Goal: Communication & Community: Share content

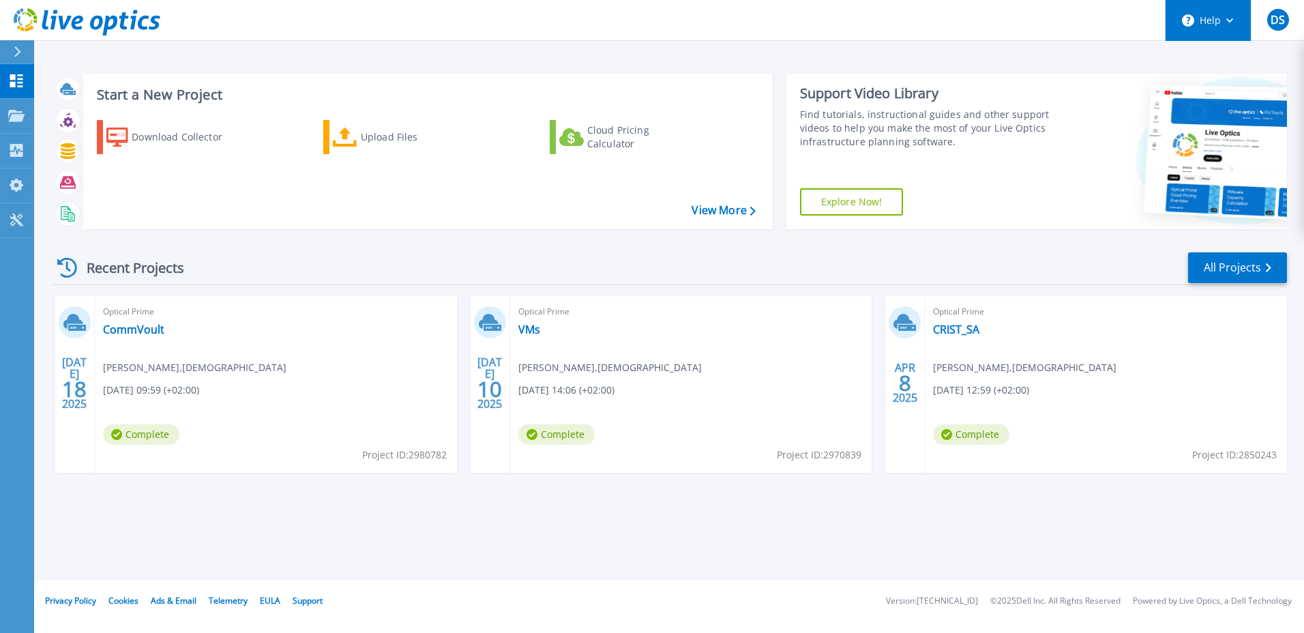
click at [1227, 29] on button "Help" at bounding box center [1207, 20] width 85 height 41
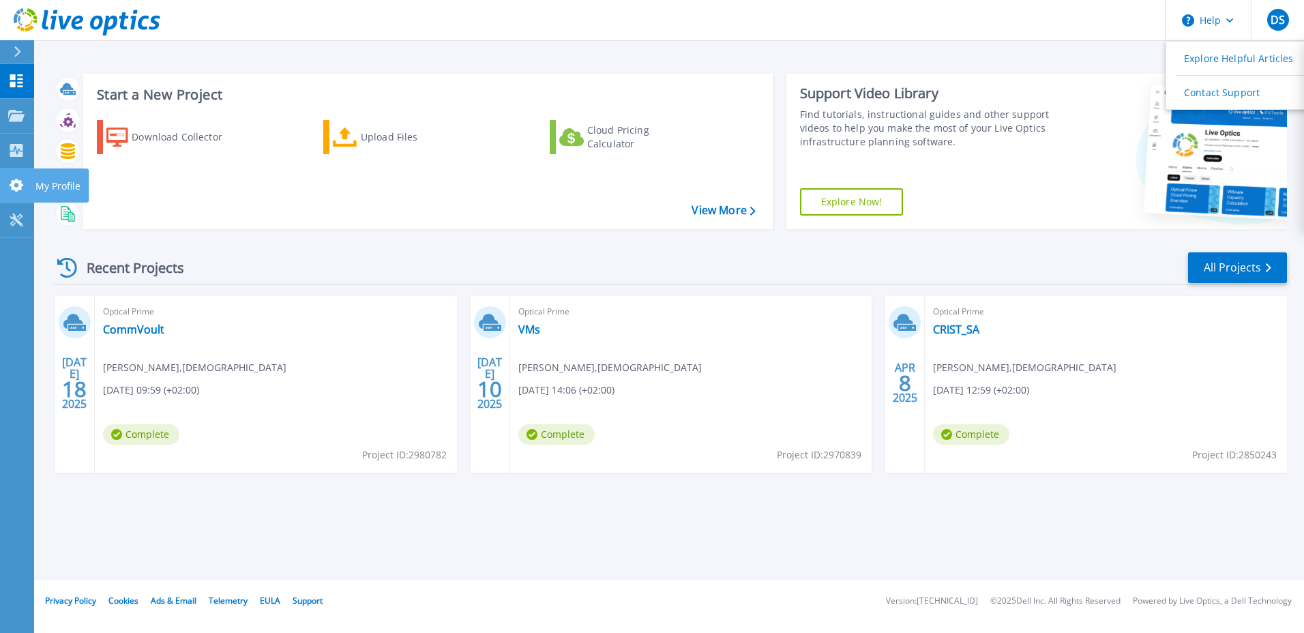
click at [14, 182] on icon at bounding box center [17, 185] width 14 height 13
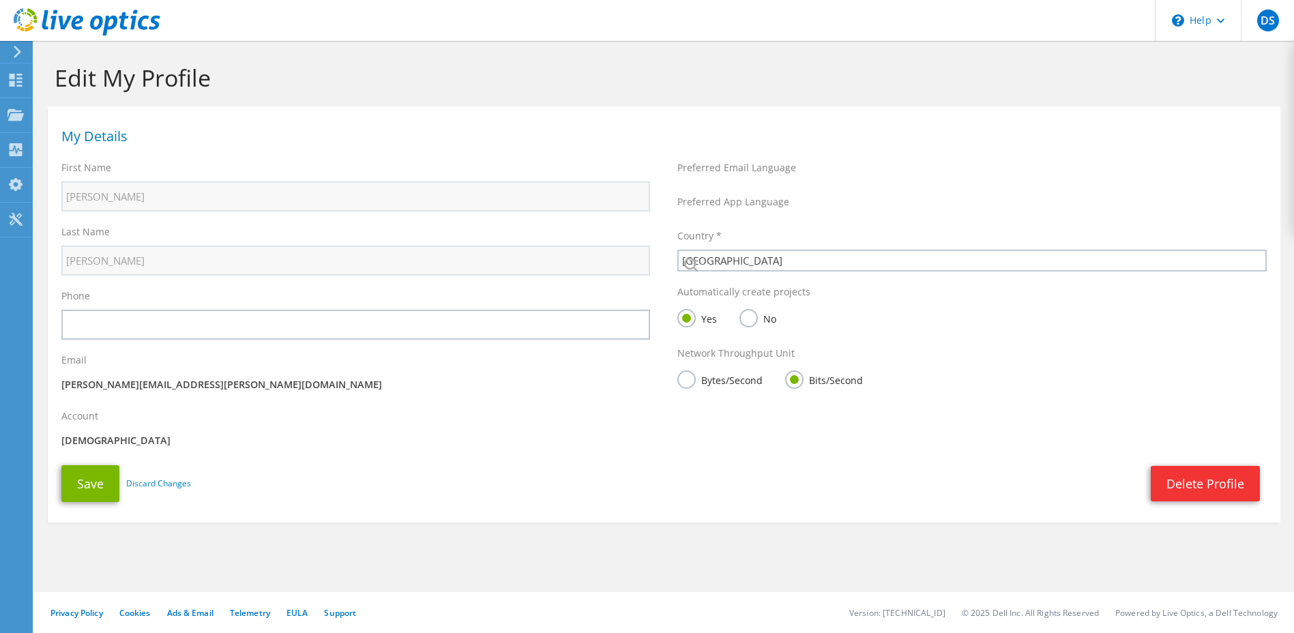
select select "173"
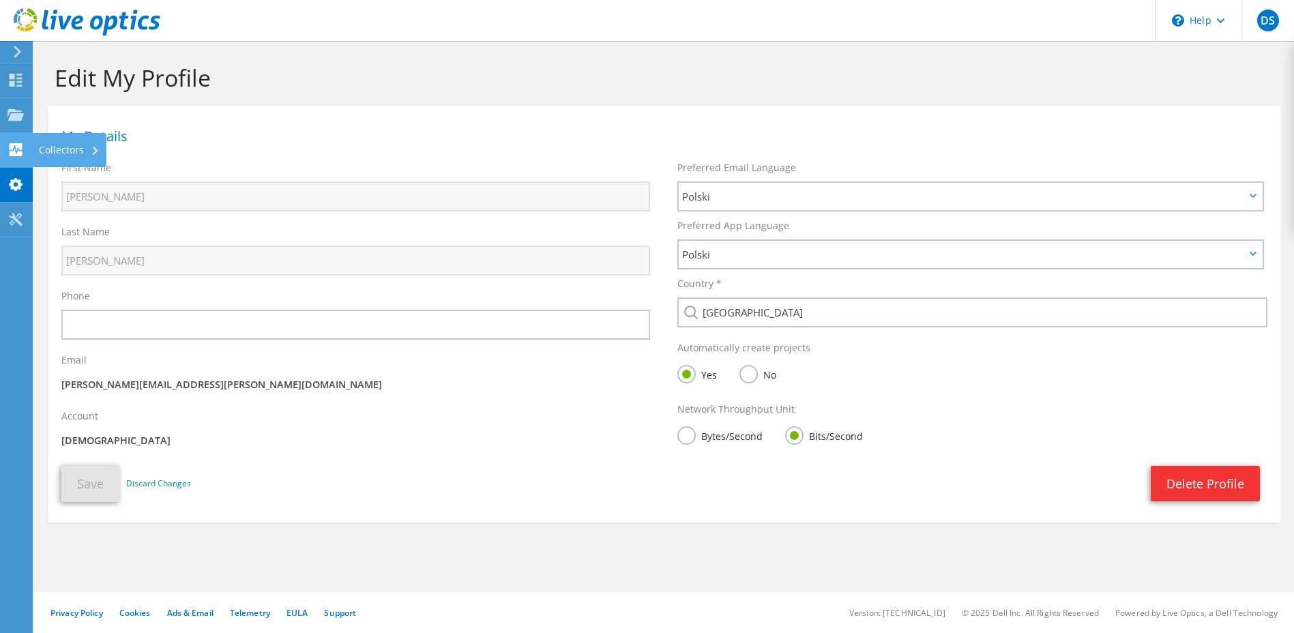
click at [13, 156] on div at bounding box center [16, 151] width 16 height 15
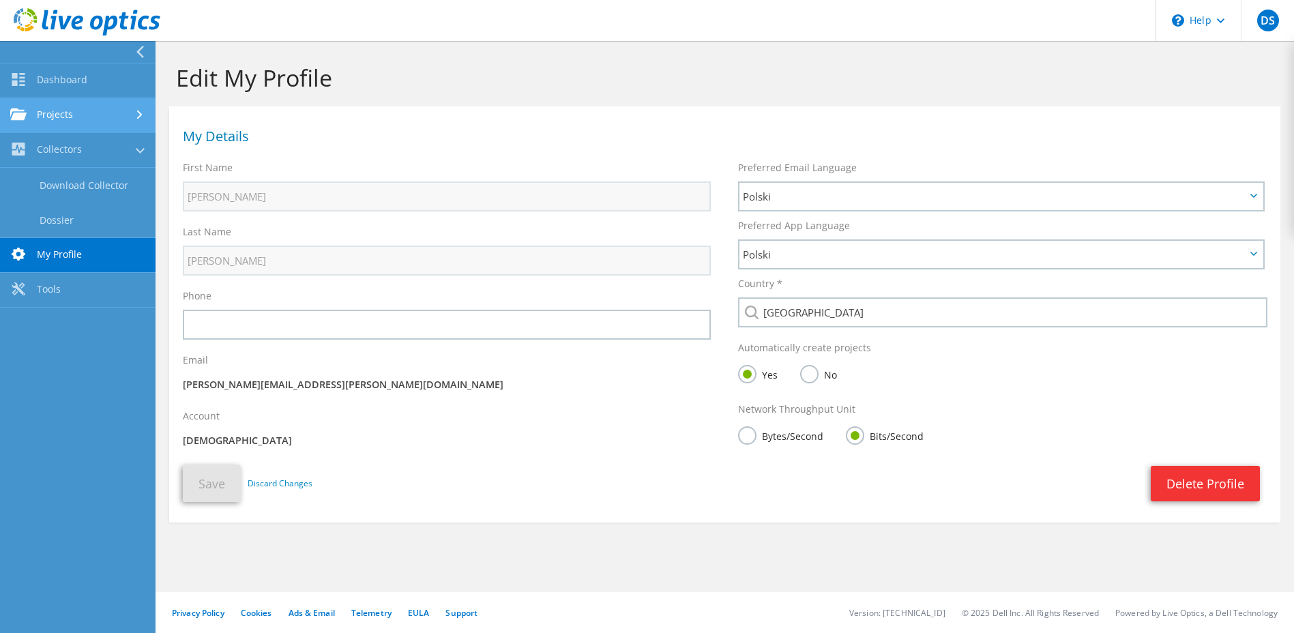
click at [72, 121] on link "Projects" at bounding box center [77, 115] width 155 height 35
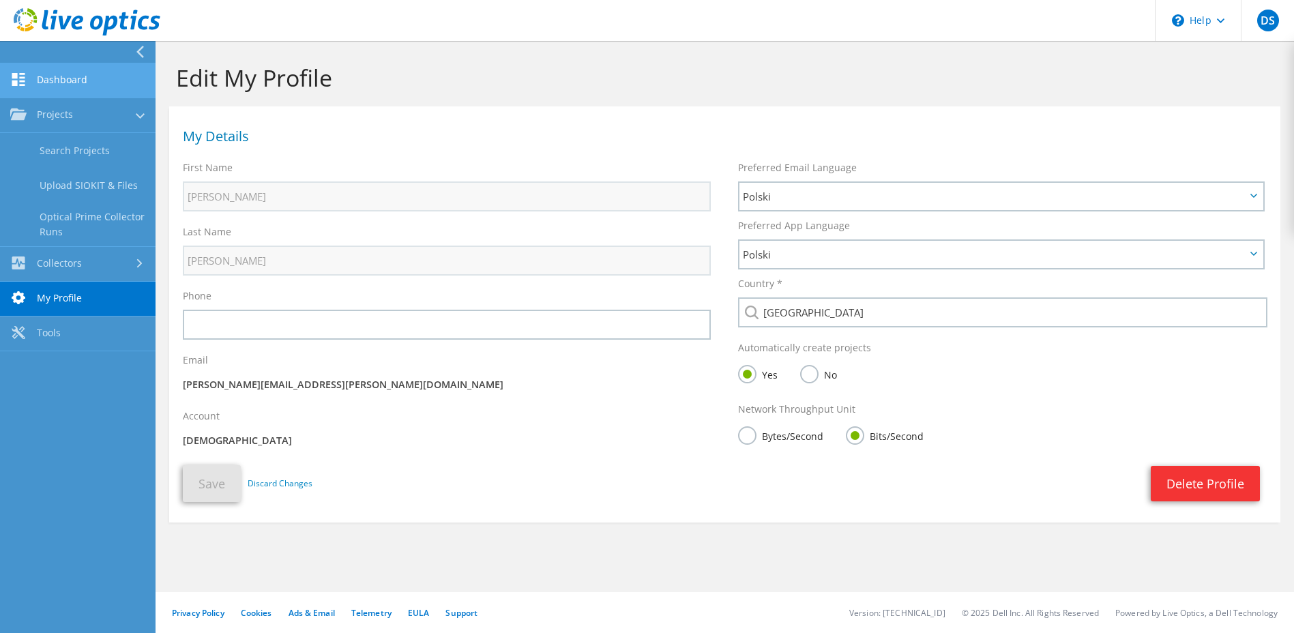
click at [72, 89] on link "Dashboard" at bounding box center [77, 80] width 155 height 35
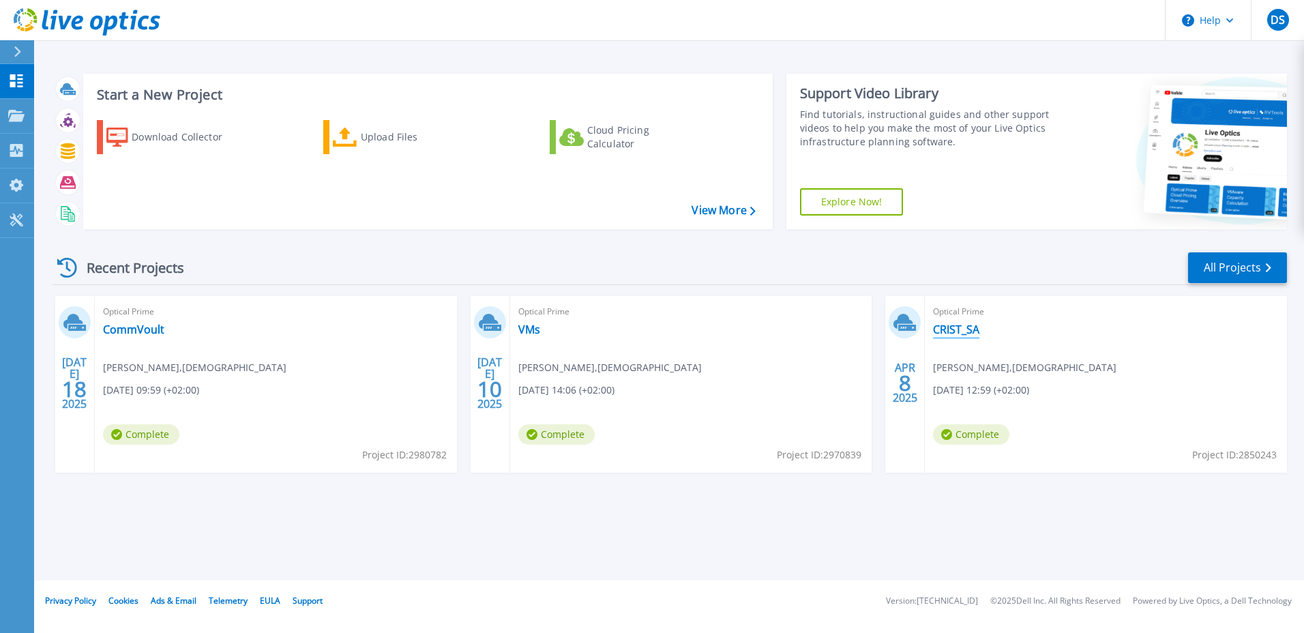
click at [959, 331] on link "CRIST_SA" at bounding box center [956, 330] width 46 height 14
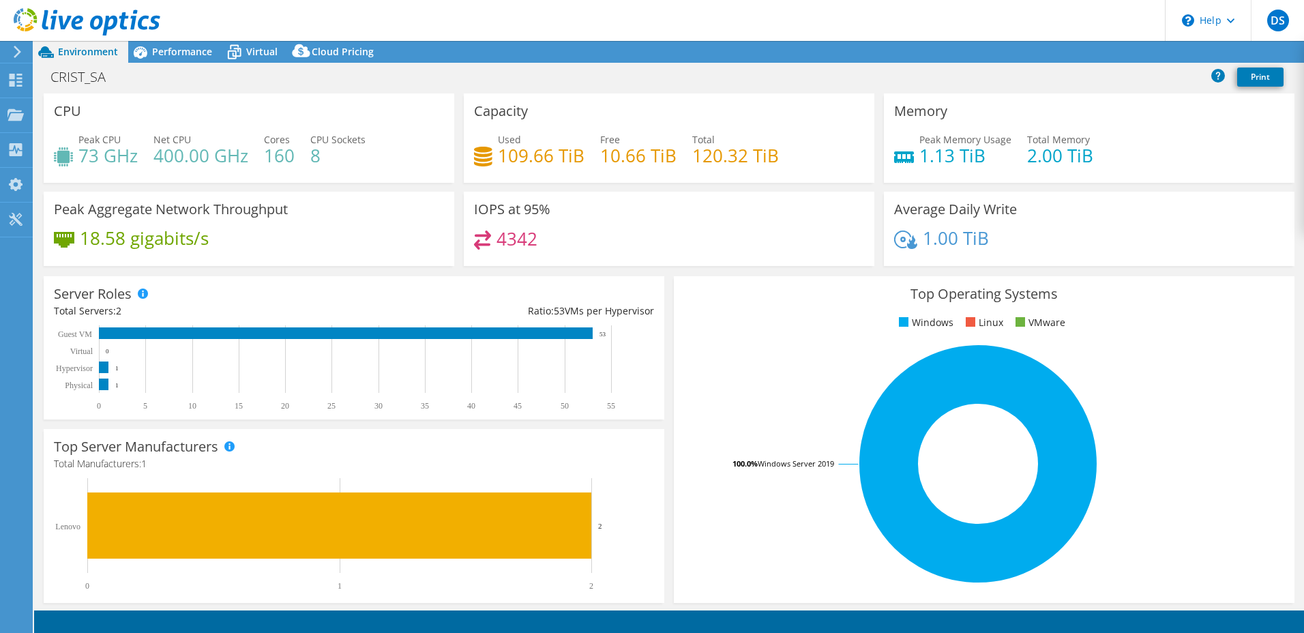
select select "EULondon"
select select "EUR"
click at [1137, 56] on link "Share" at bounding box center [1133, 52] width 56 height 21
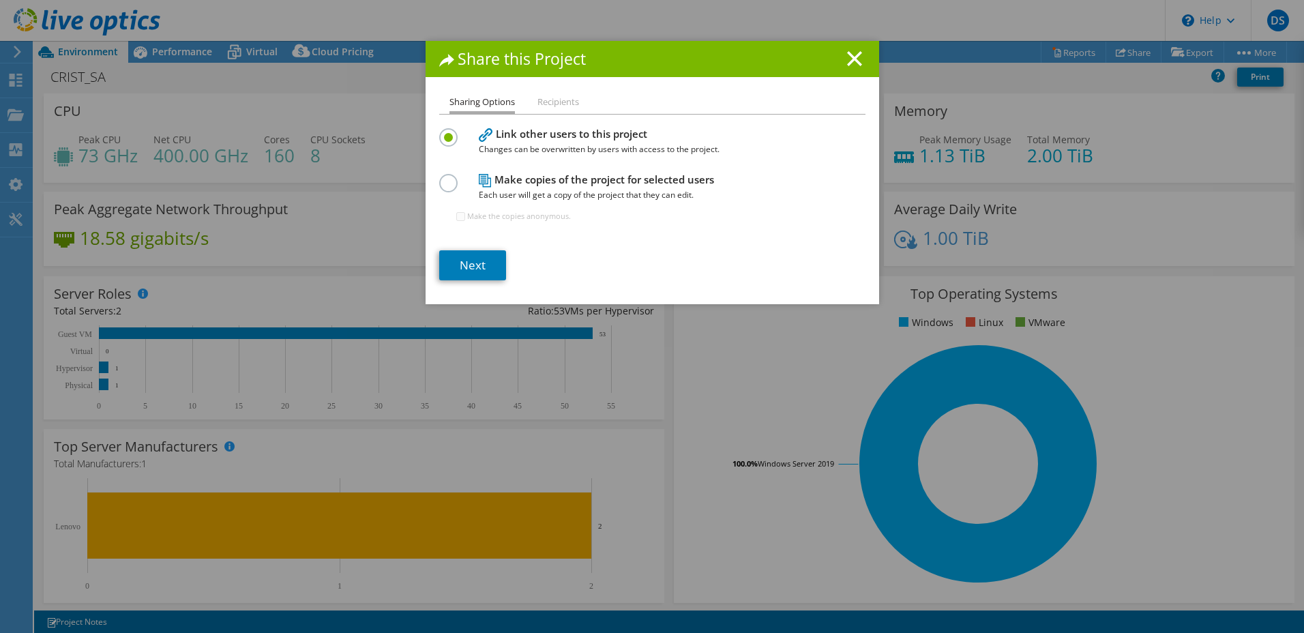
click at [558, 104] on li "Recipients" at bounding box center [558, 102] width 42 height 17
click at [557, 103] on li "Recipients" at bounding box center [558, 102] width 42 height 17
click at [471, 264] on link "Next" at bounding box center [472, 265] width 67 height 30
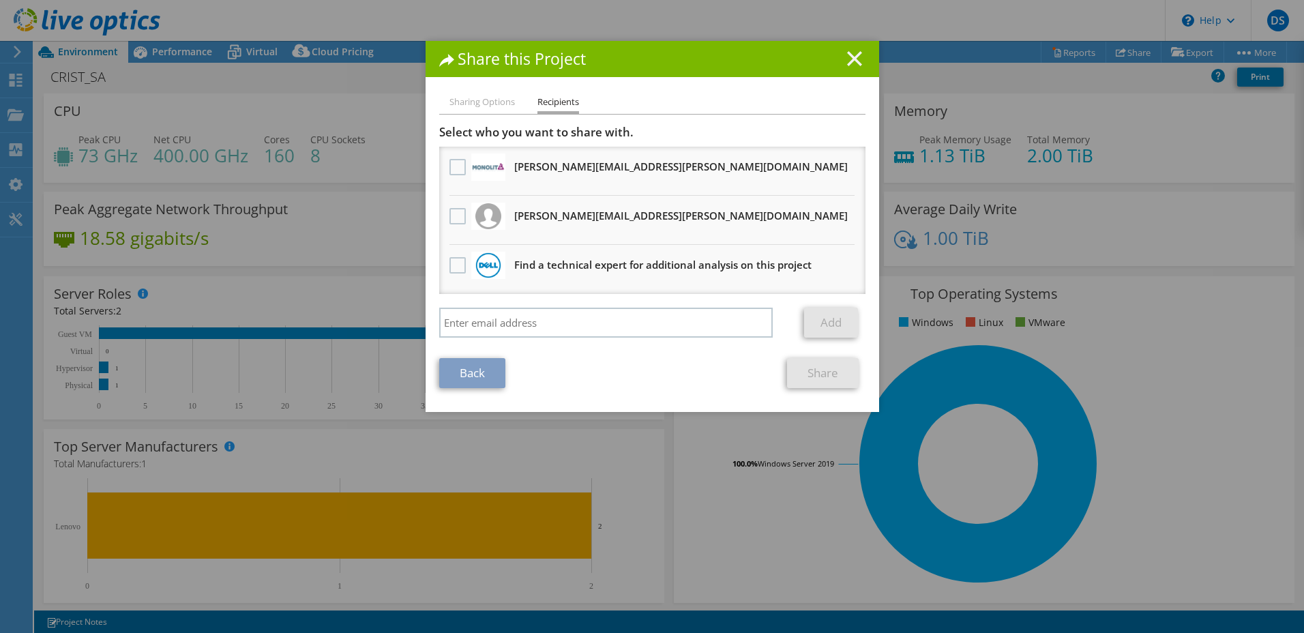
click at [848, 61] on icon at bounding box center [854, 58] width 15 height 15
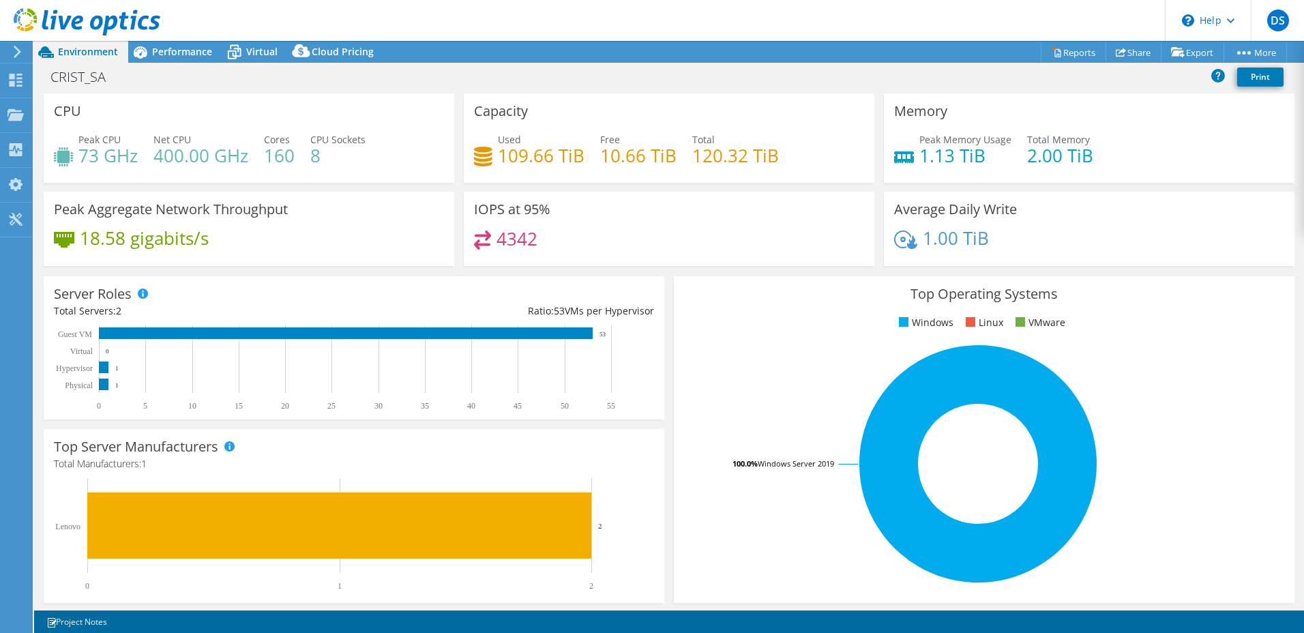
click at [12, 53] on icon at bounding box center [17, 52] width 10 height 12
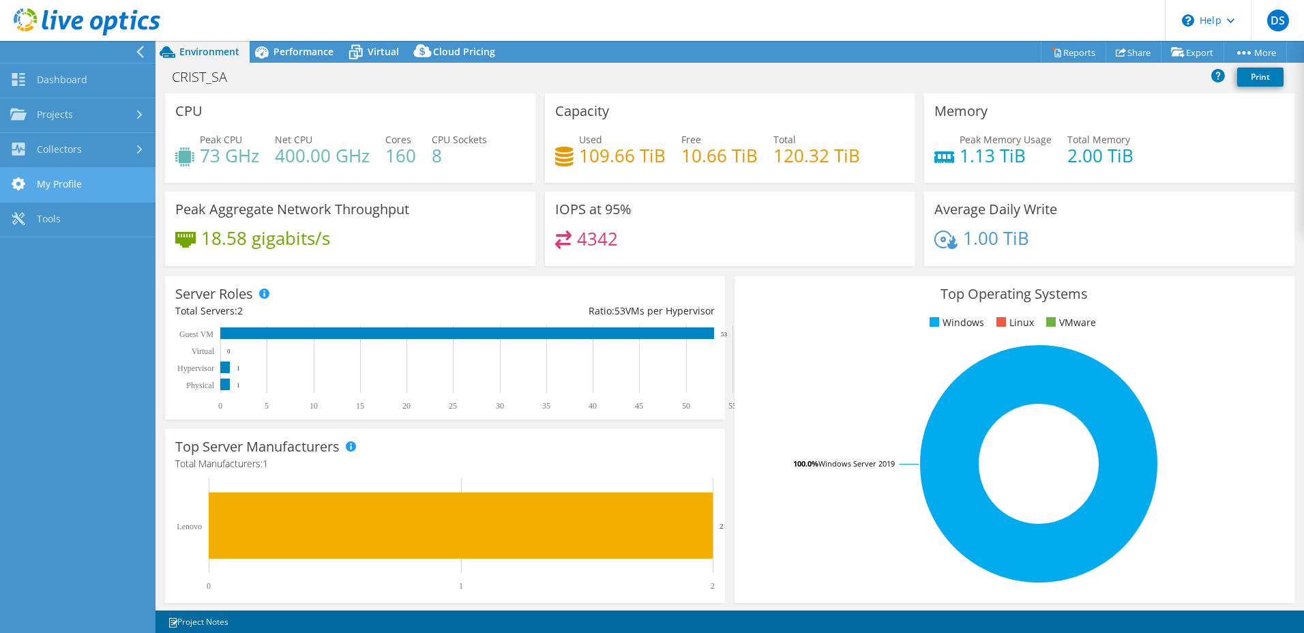
click at [61, 179] on link "My Profile" at bounding box center [77, 185] width 155 height 35
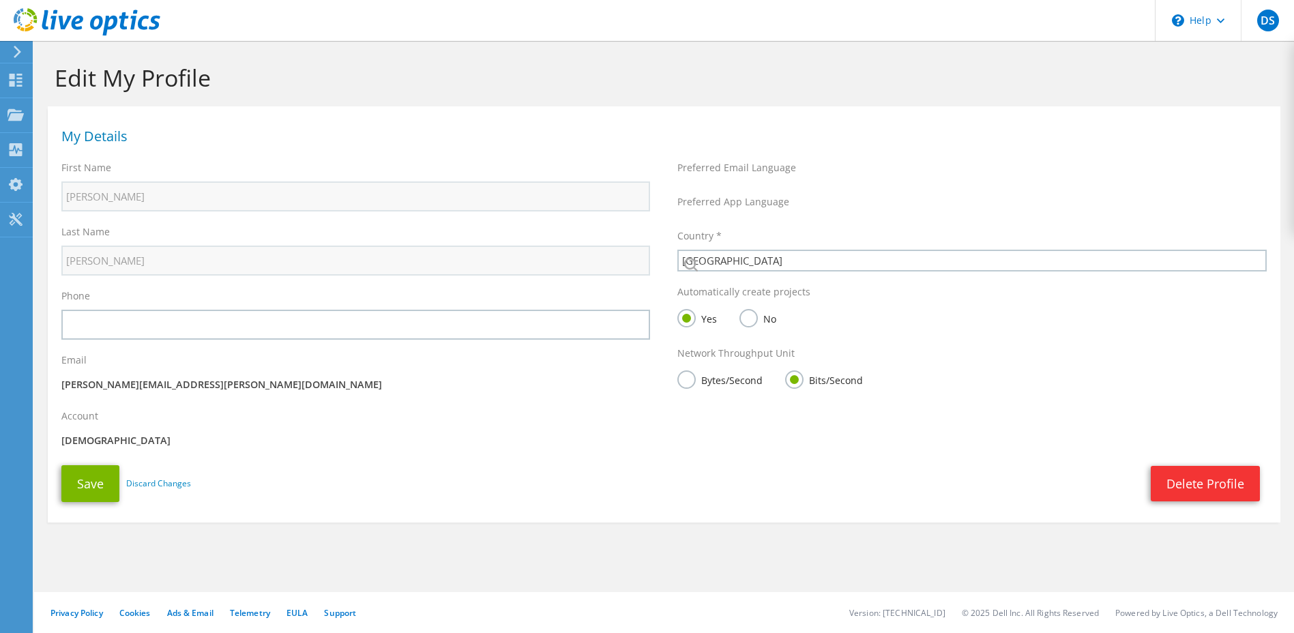
select select "173"
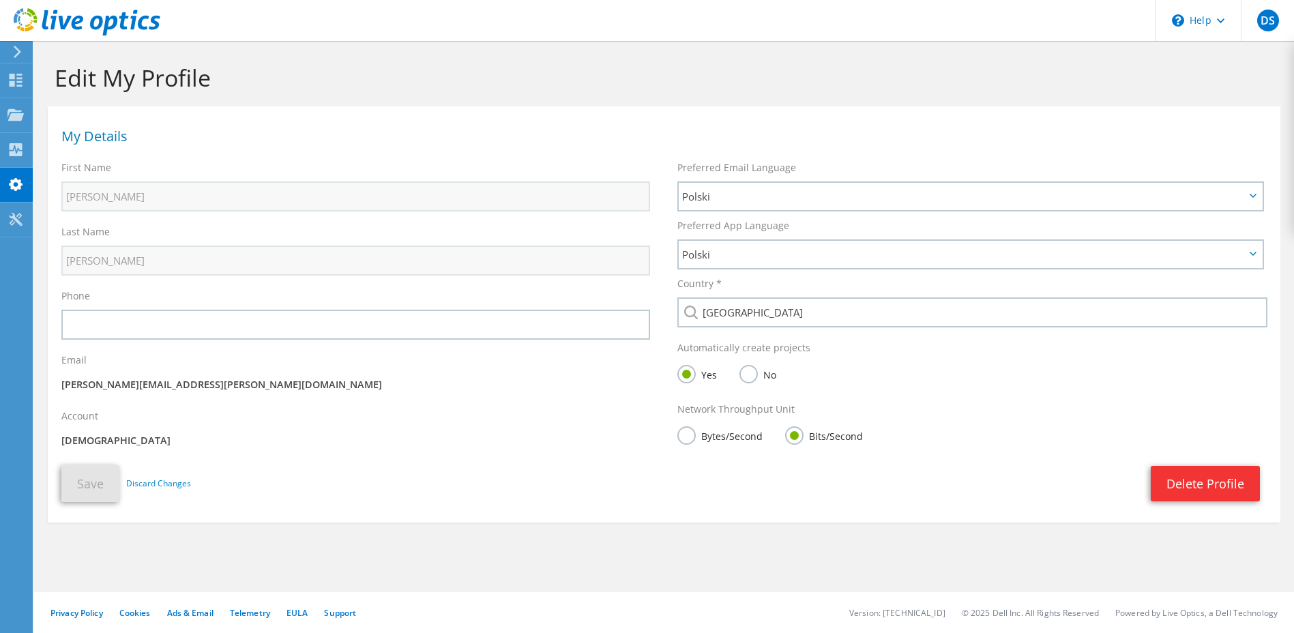
click at [20, 48] on icon at bounding box center [17, 52] width 10 height 12
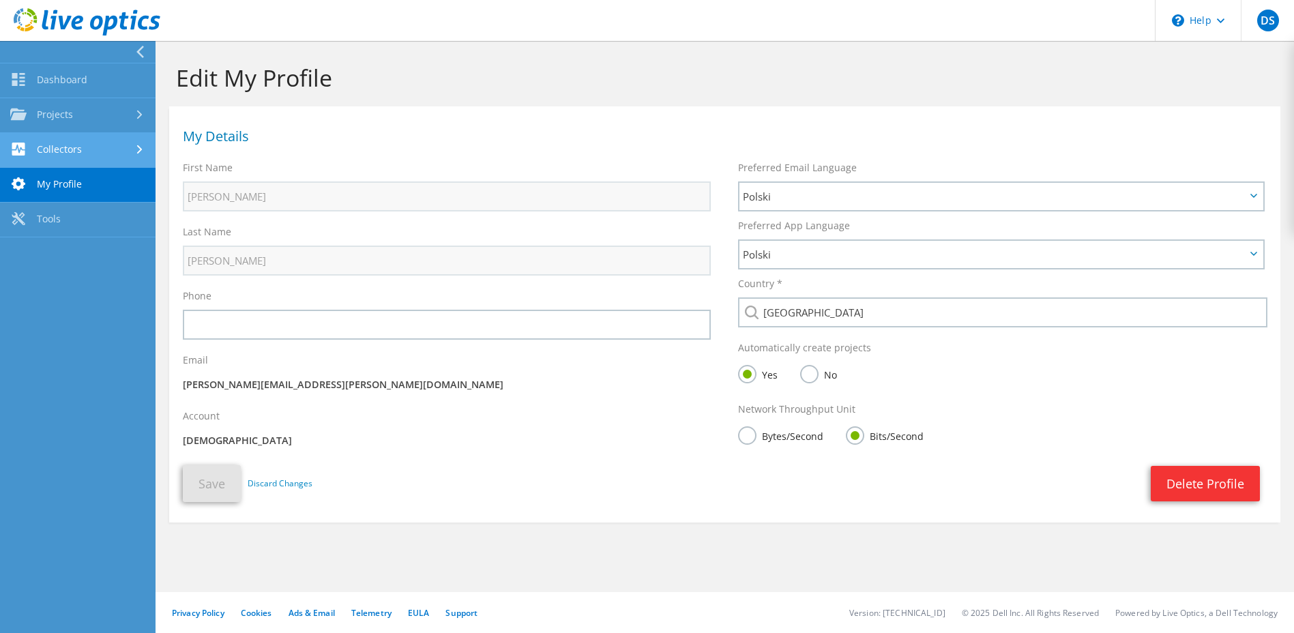
click at [85, 152] on link "Collectors" at bounding box center [77, 150] width 155 height 35
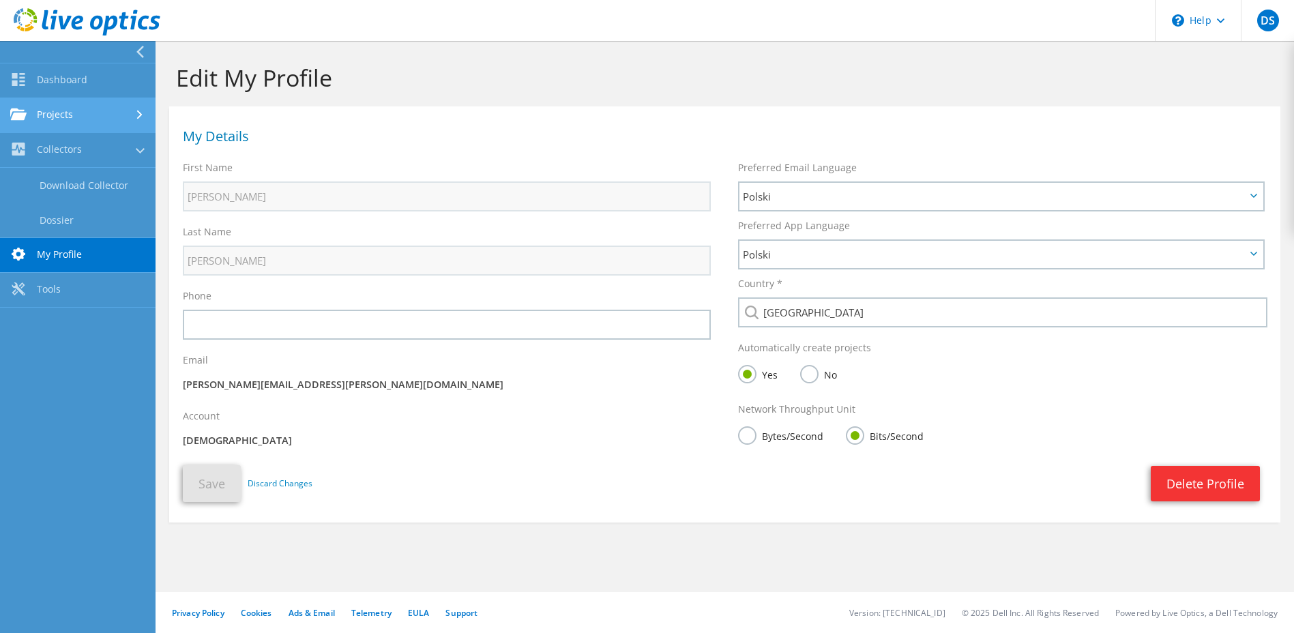
click at [76, 119] on link "Projects" at bounding box center [77, 115] width 155 height 35
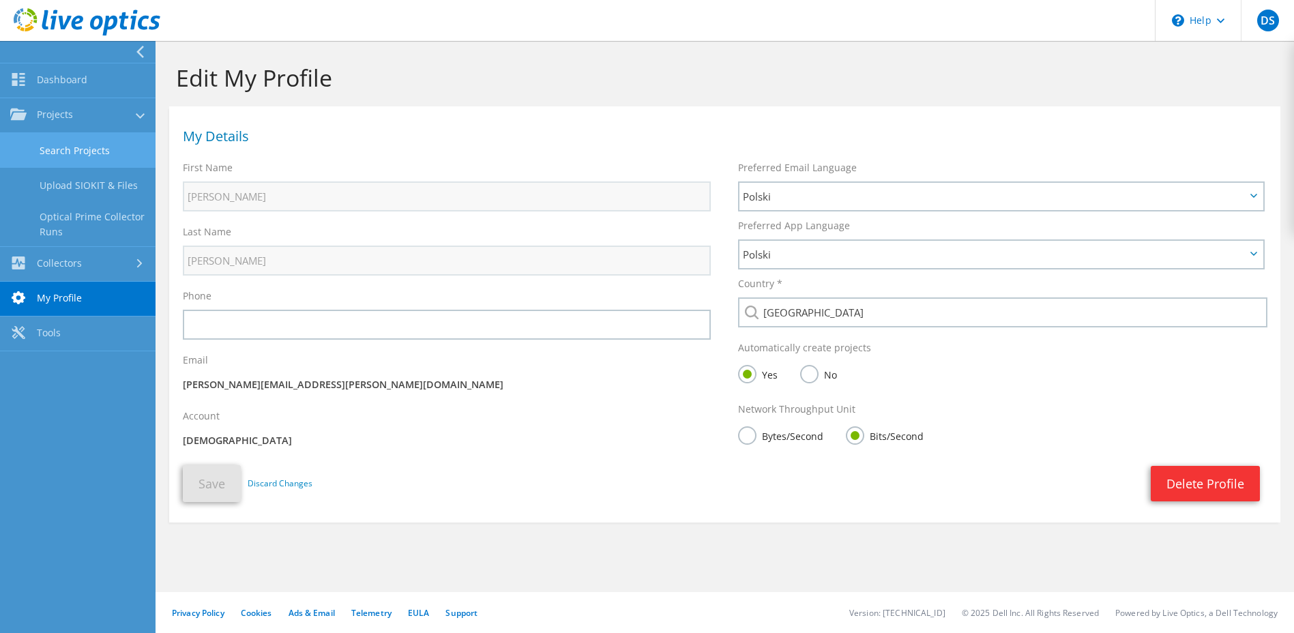
click at [80, 152] on link "Search Projects" at bounding box center [77, 150] width 155 height 35
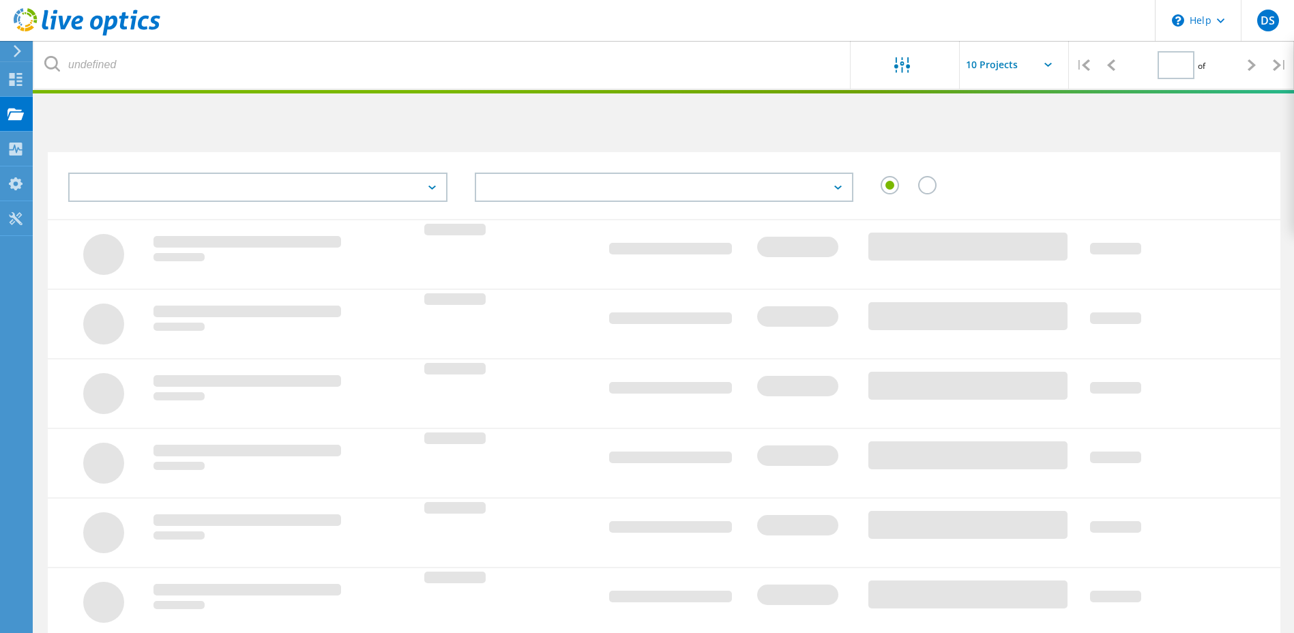
type input "1"
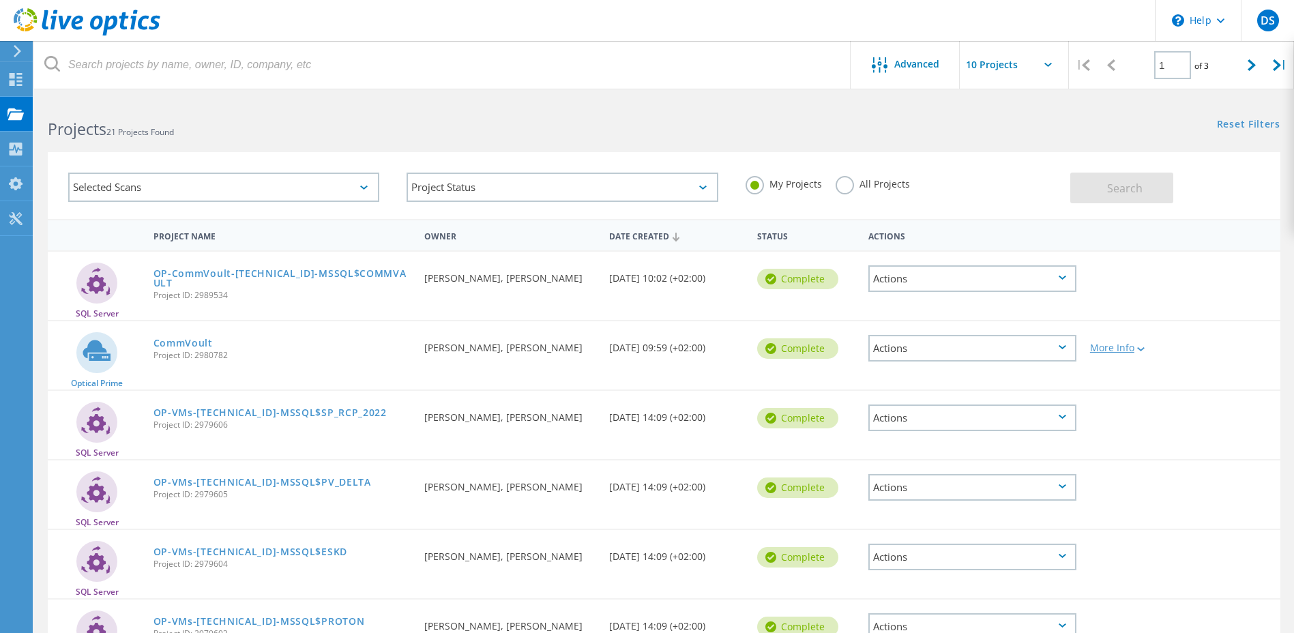
click at [1141, 353] on lo-svg-helper at bounding box center [1139, 348] width 10 height 12
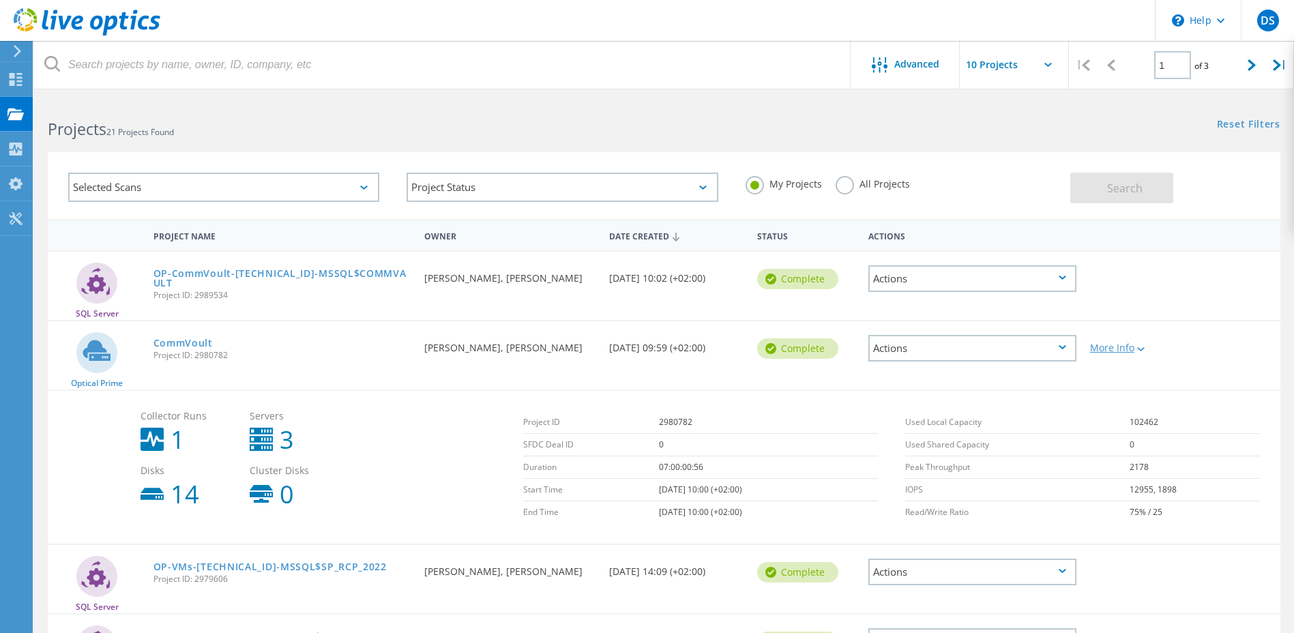
click at [1141, 353] on lo-svg-helper at bounding box center [1139, 348] width 10 height 12
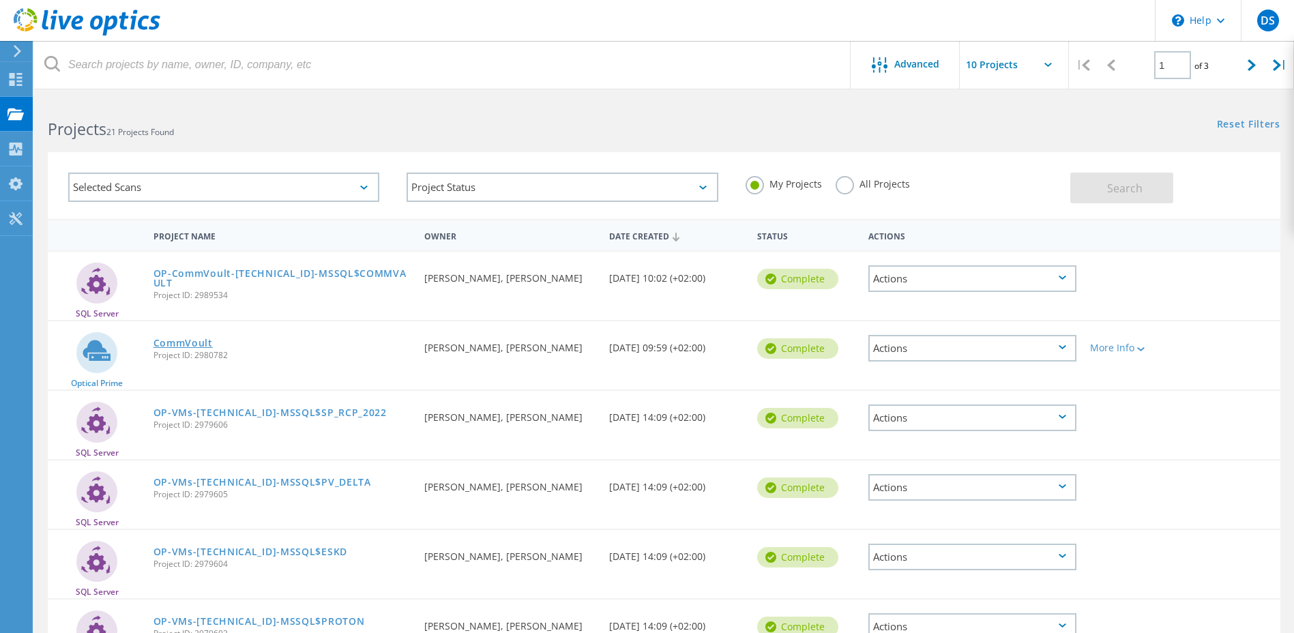
click at [189, 342] on link "CommVoult" at bounding box center [182, 343] width 59 height 10
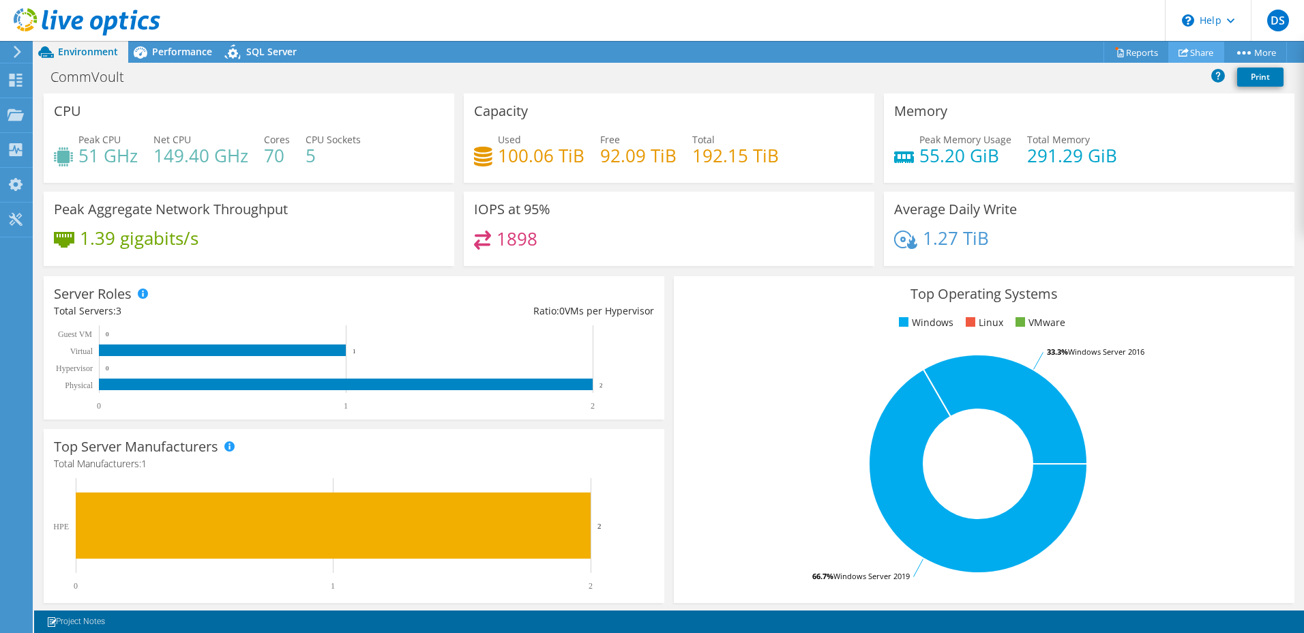
click at [1194, 53] on link "Share" at bounding box center [1196, 52] width 56 height 21
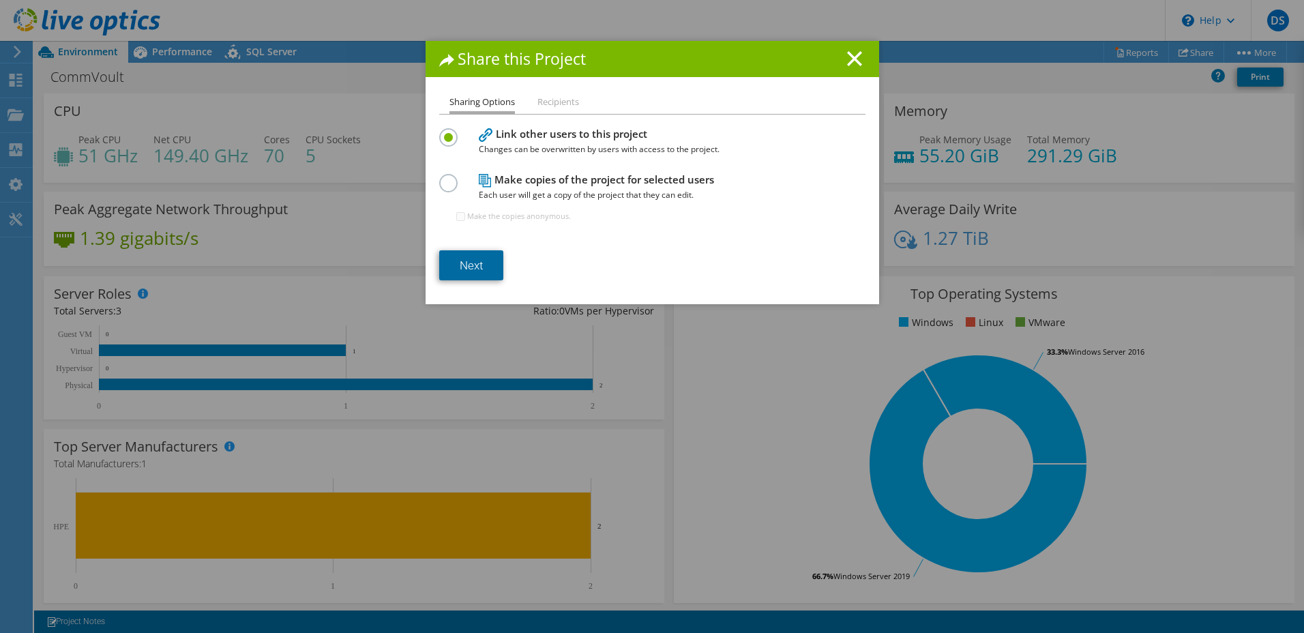
click at [473, 258] on link "Next" at bounding box center [471, 265] width 64 height 30
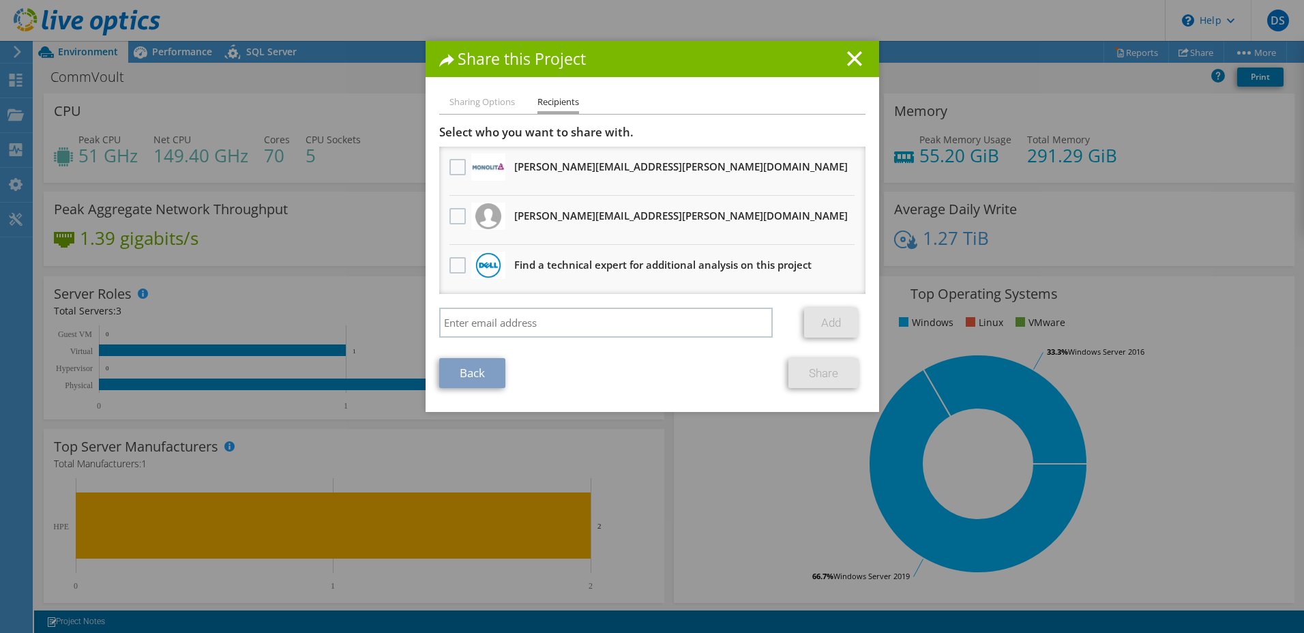
click at [468, 102] on li "Sharing Options" at bounding box center [481, 102] width 65 height 17
click at [464, 378] on link "Back" at bounding box center [472, 373] width 66 height 30
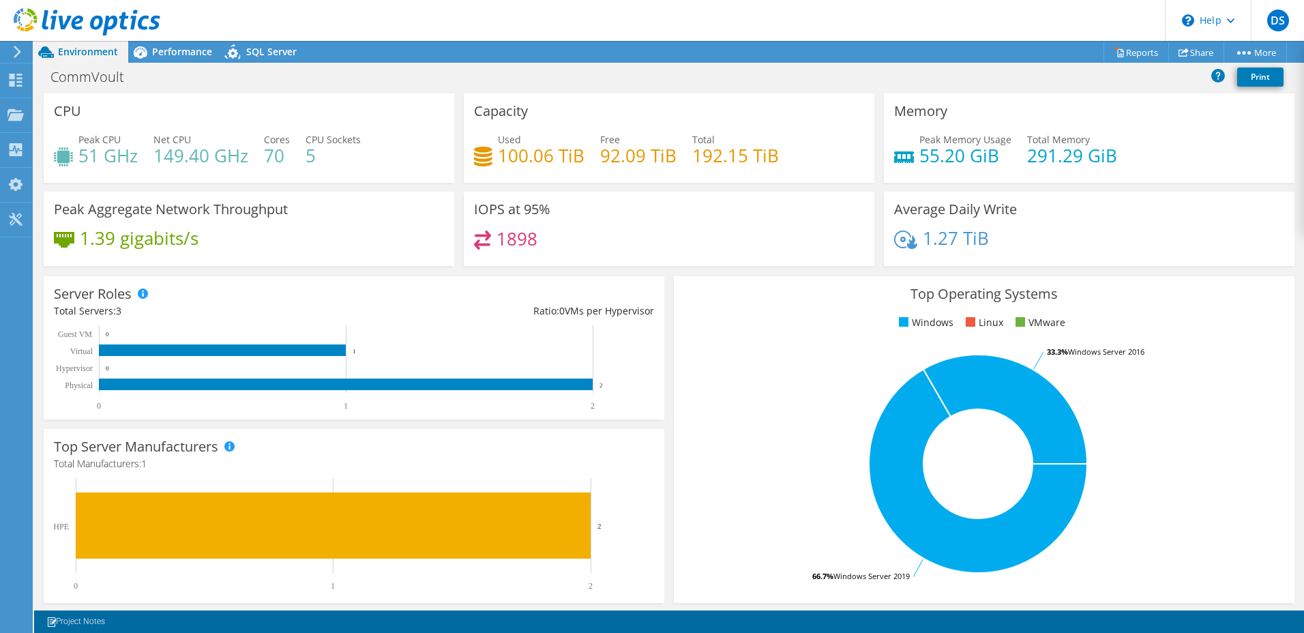
click at [18, 53] on use at bounding box center [18, 52] width 8 height 12
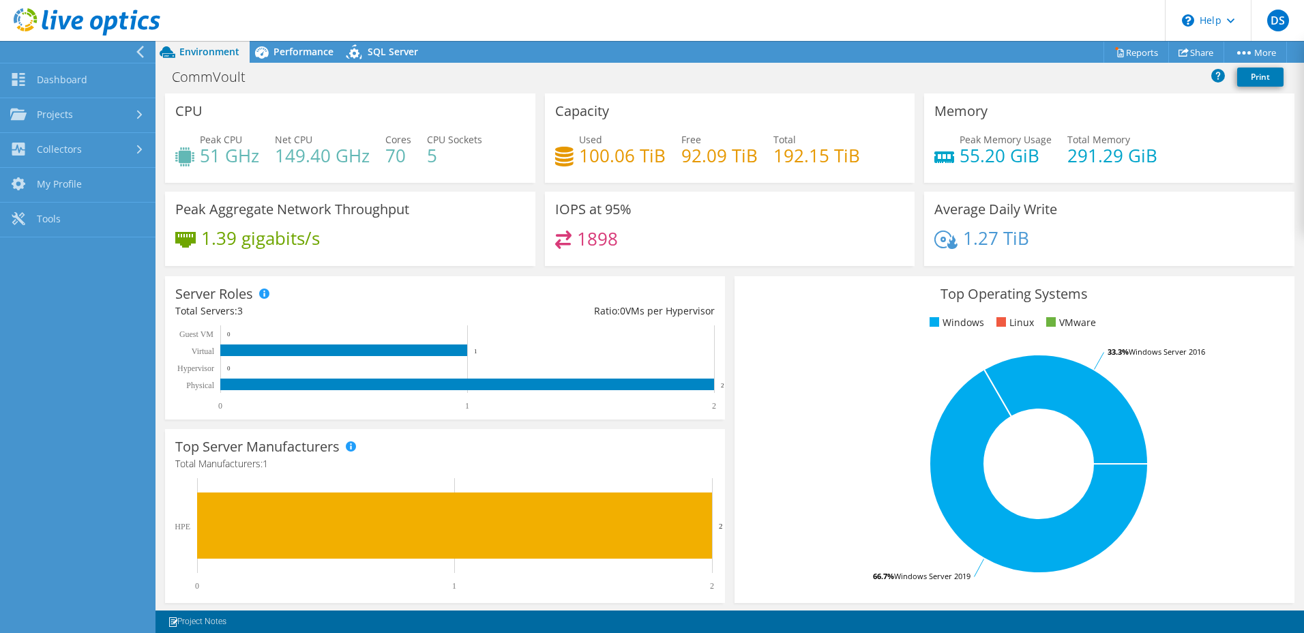
click at [185, 53] on span "Environment" at bounding box center [209, 51] width 60 height 13
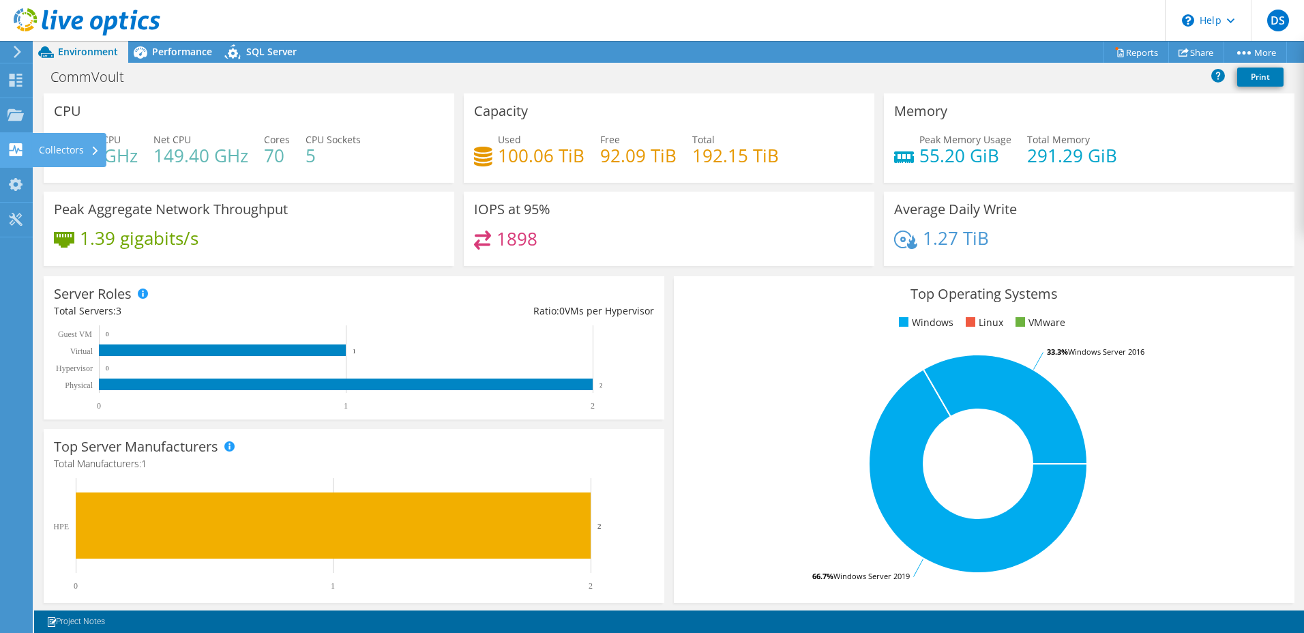
click at [22, 145] on use at bounding box center [16, 149] width 13 height 13
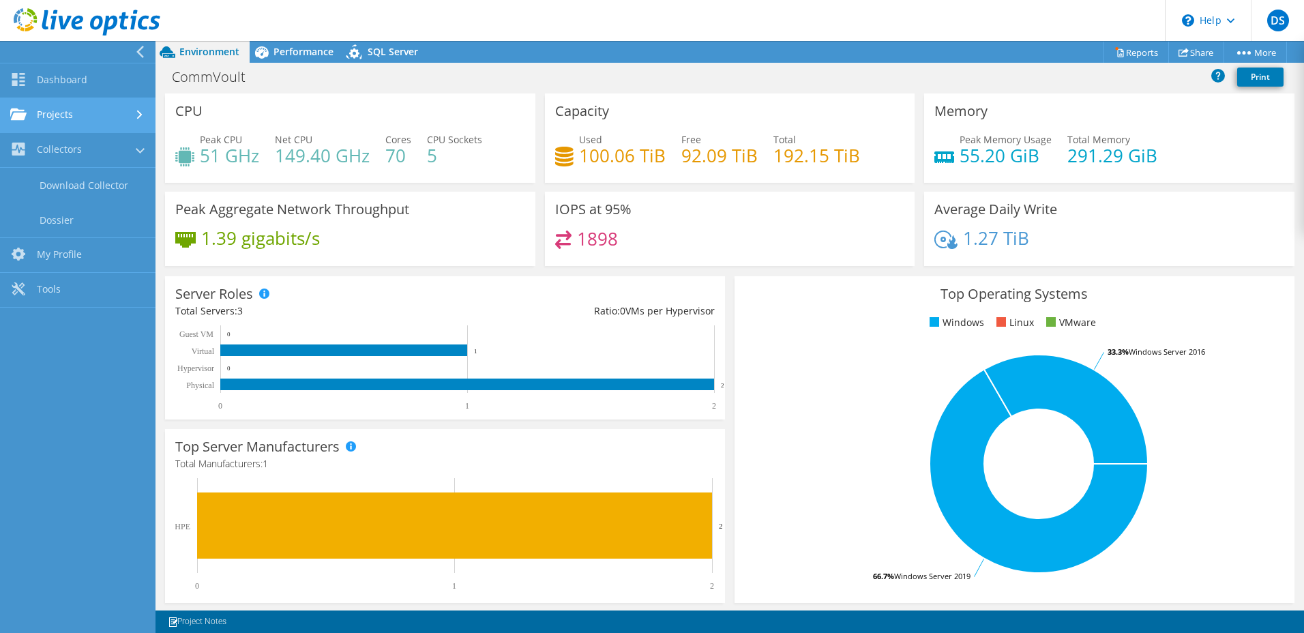
click at [95, 119] on link "Projects" at bounding box center [77, 115] width 155 height 35
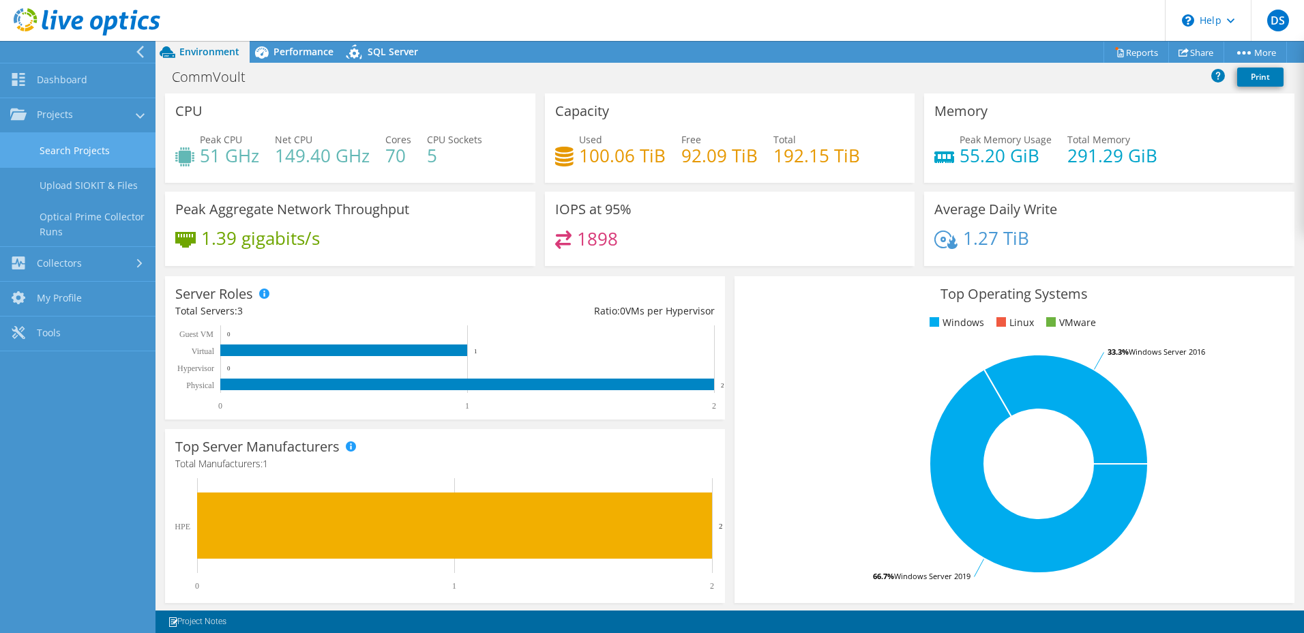
click at [79, 149] on link "Search Projects" at bounding box center [77, 150] width 155 height 35
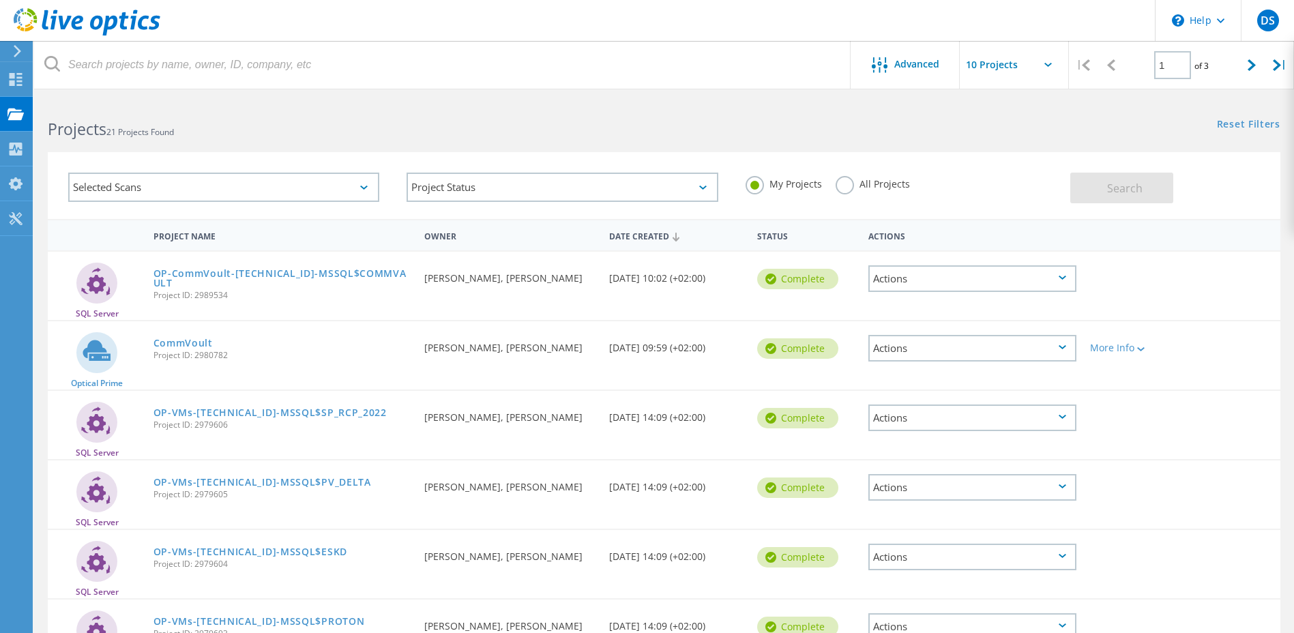
click at [313, 194] on div "Selected Scans" at bounding box center [223, 187] width 311 height 29
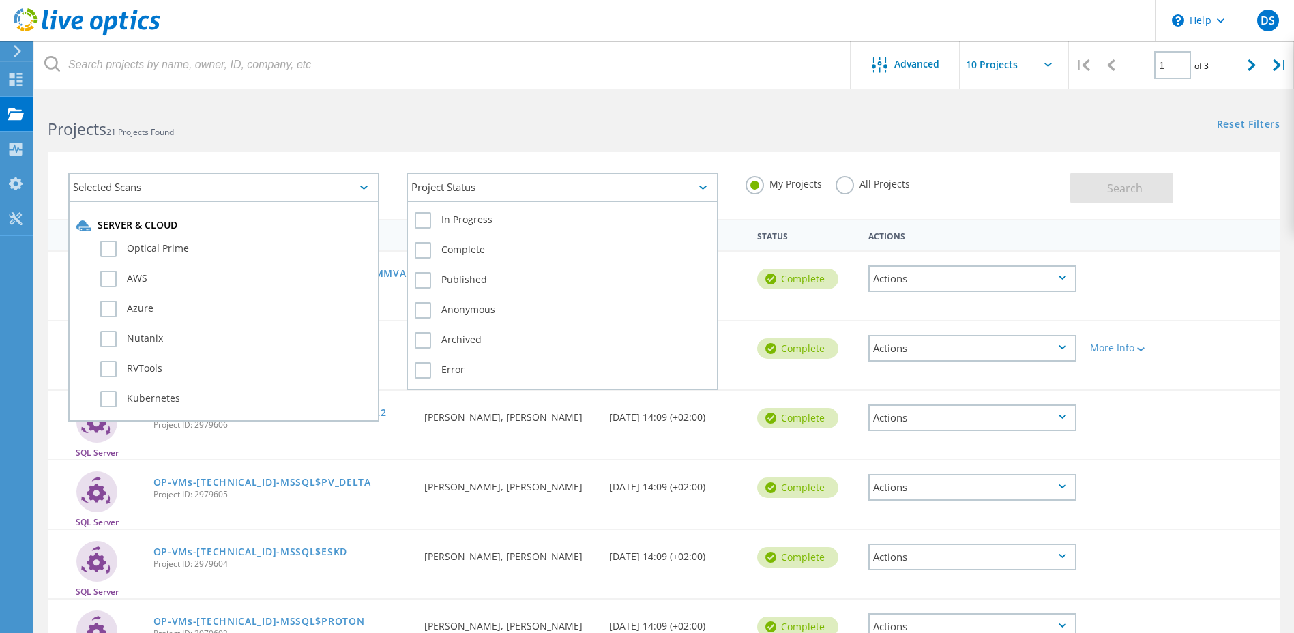
click at [505, 196] on div "Project Status" at bounding box center [561, 187] width 311 height 29
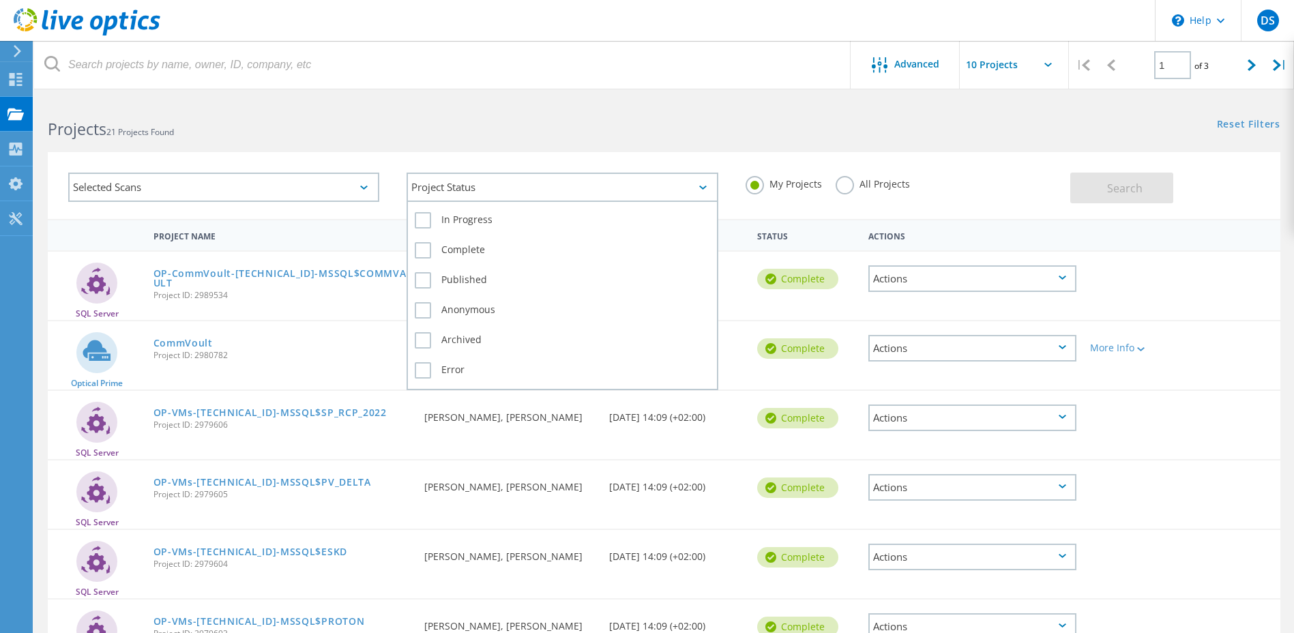
click at [505, 196] on div "Project Status" at bounding box center [561, 187] width 311 height 29
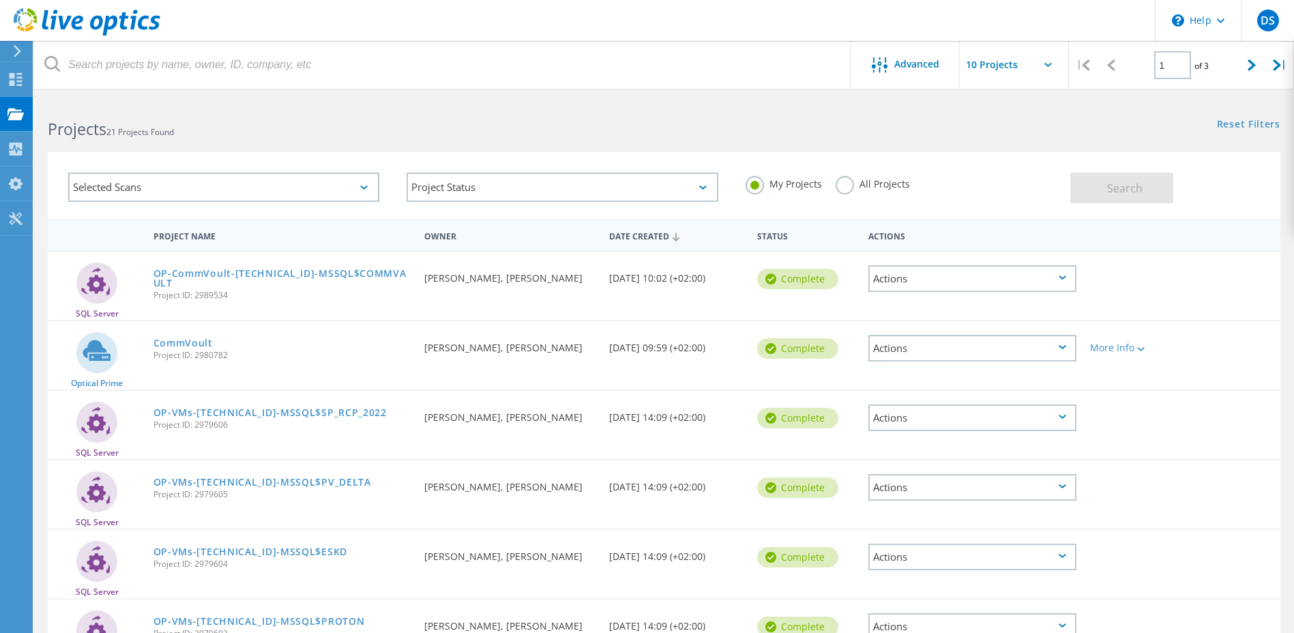
click at [846, 189] on label "All Projects" at bounding box center [872, 182] width 74 height 13
click at [0, 0] on input "All Projects" at bounding box center [0, 0] width 0 height 0
click at [1107, 186] on button "Search" at bounding box center [1121, 188] width 103 height 31
click at [1248, 66] on icon at bounding box center [1251, 65] width 8 height 12
type input "2"
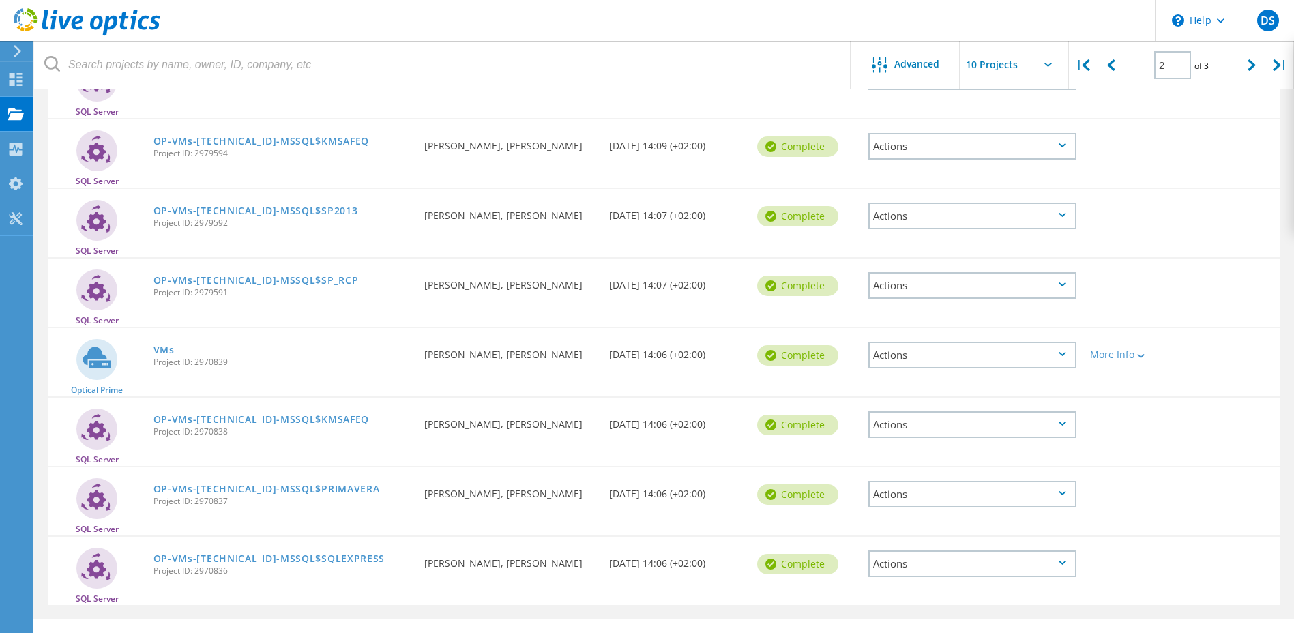
scroll to position [368, 0]
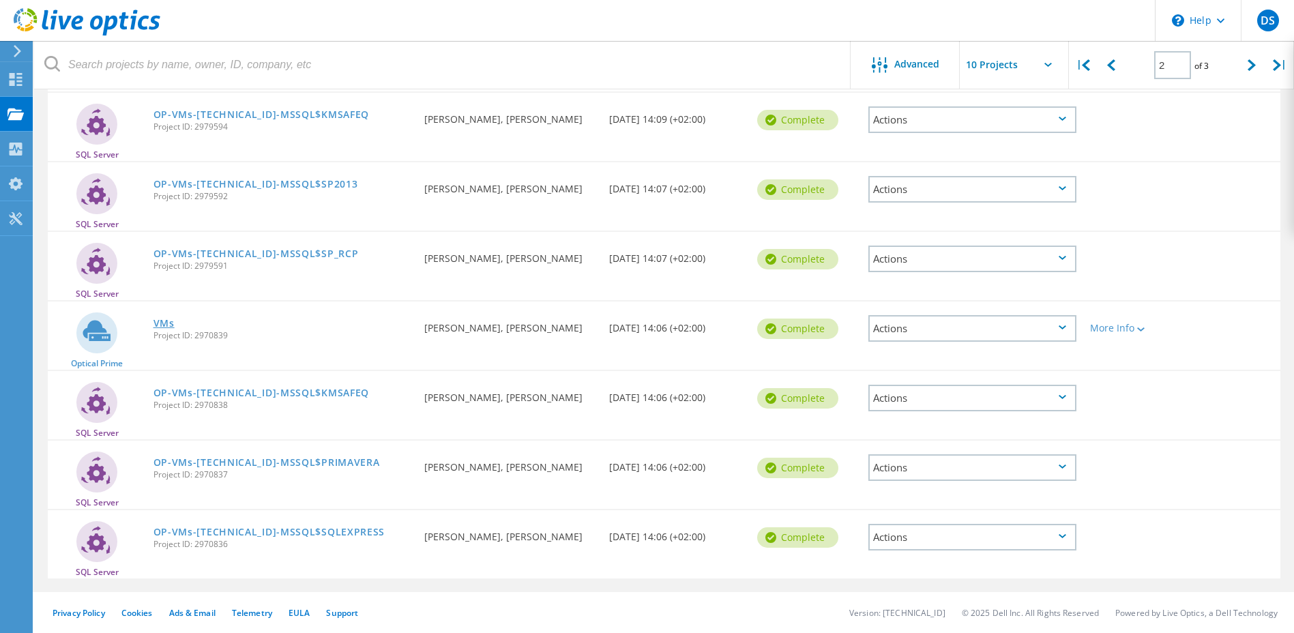
click at [162, 321] on link "VMs" at bounding box center [163, 323] width 21 height 10
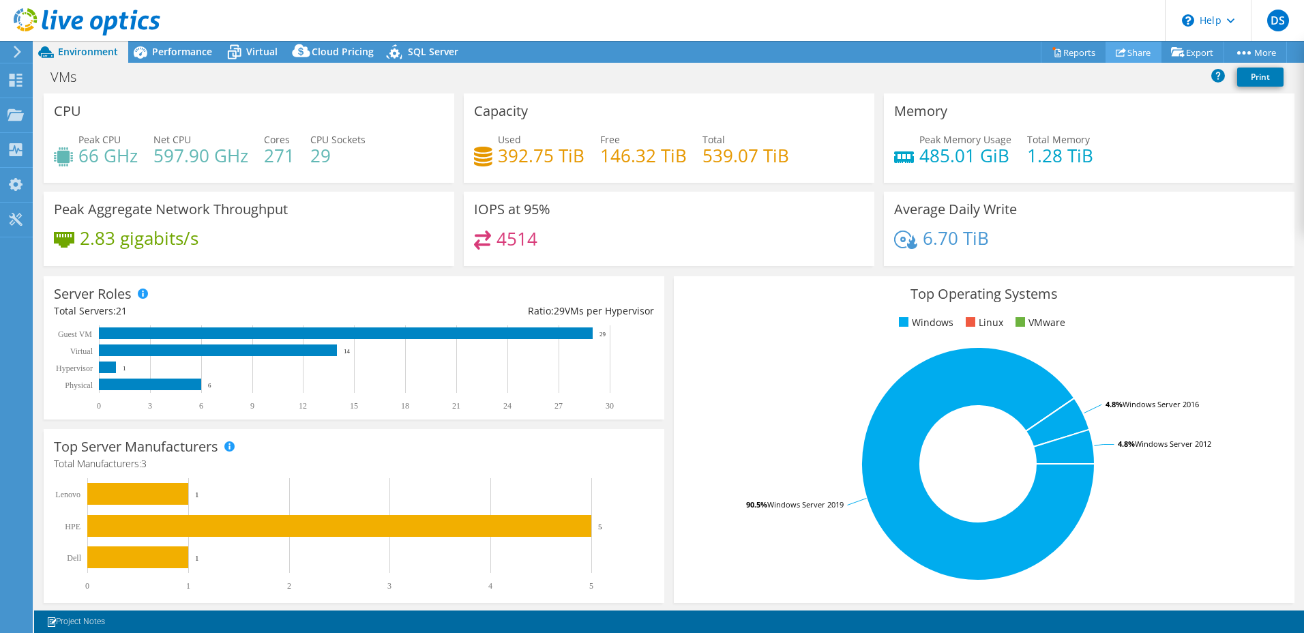
click at [1132, 50] on link "Share" at bounding box center [1133, 52] width 56 height 21
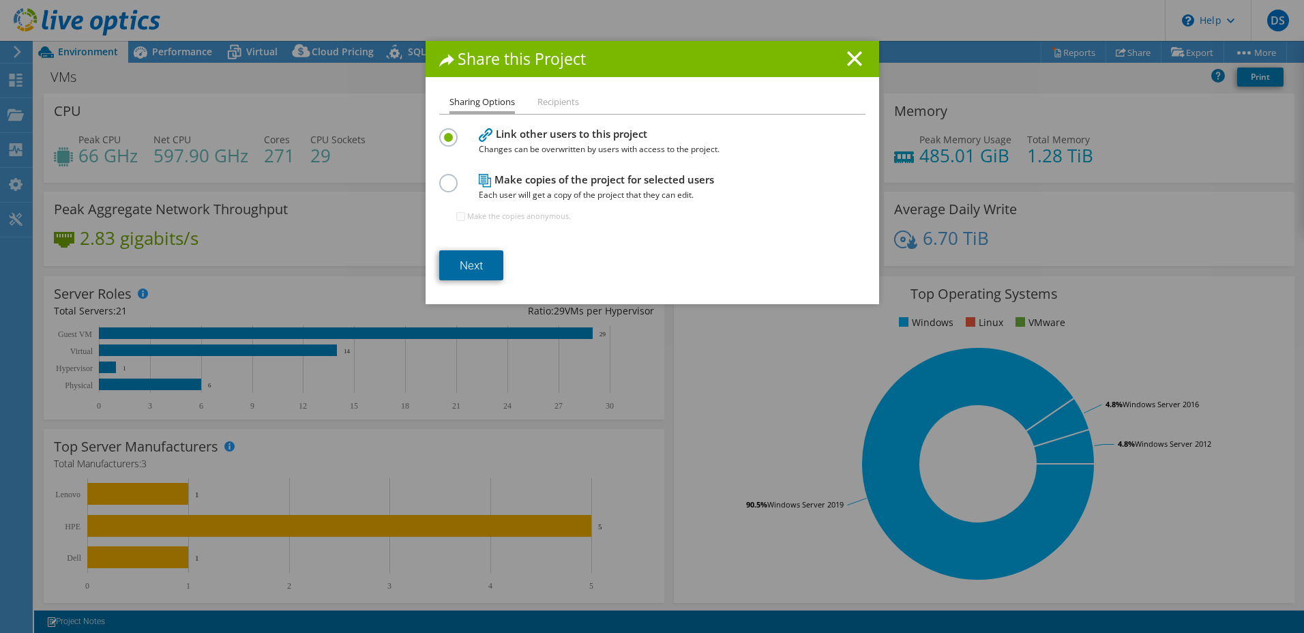
click at [458, 266] on link "Next" at bounding box center [471, 265] width 64 height 30
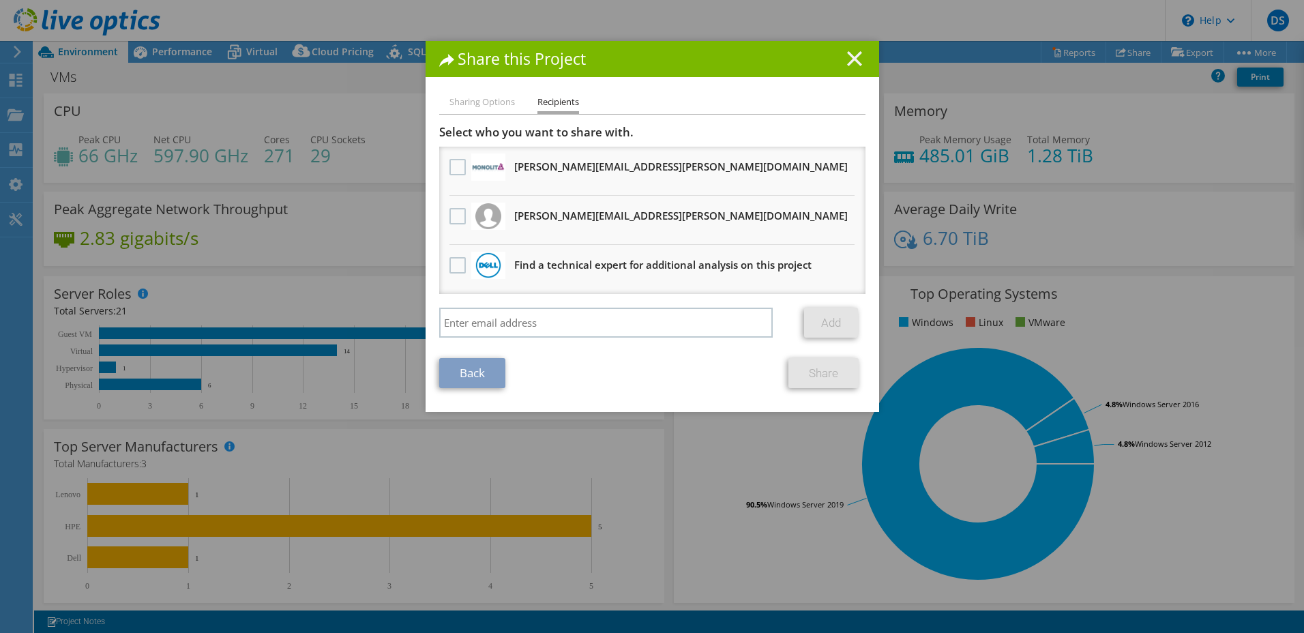
click at [850, 57] on line at bounding box center [855, 59] width 14 height 14
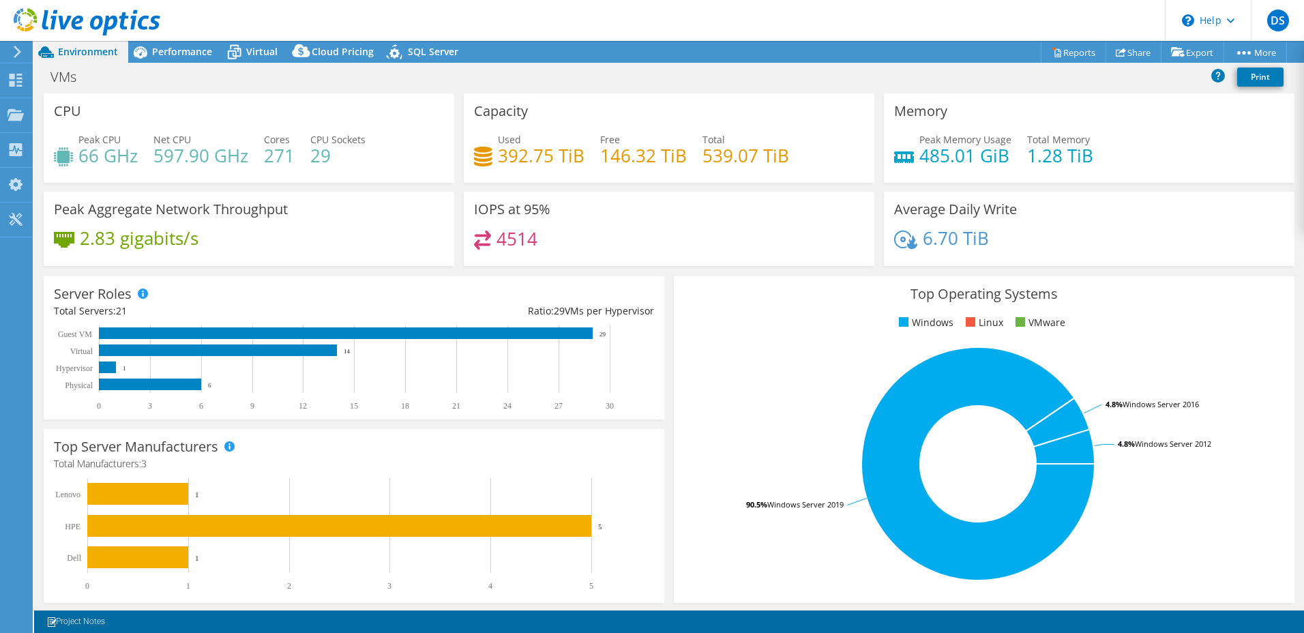
click at [16, 52] on icon at bounding box center [17, 52] width 10 height 12
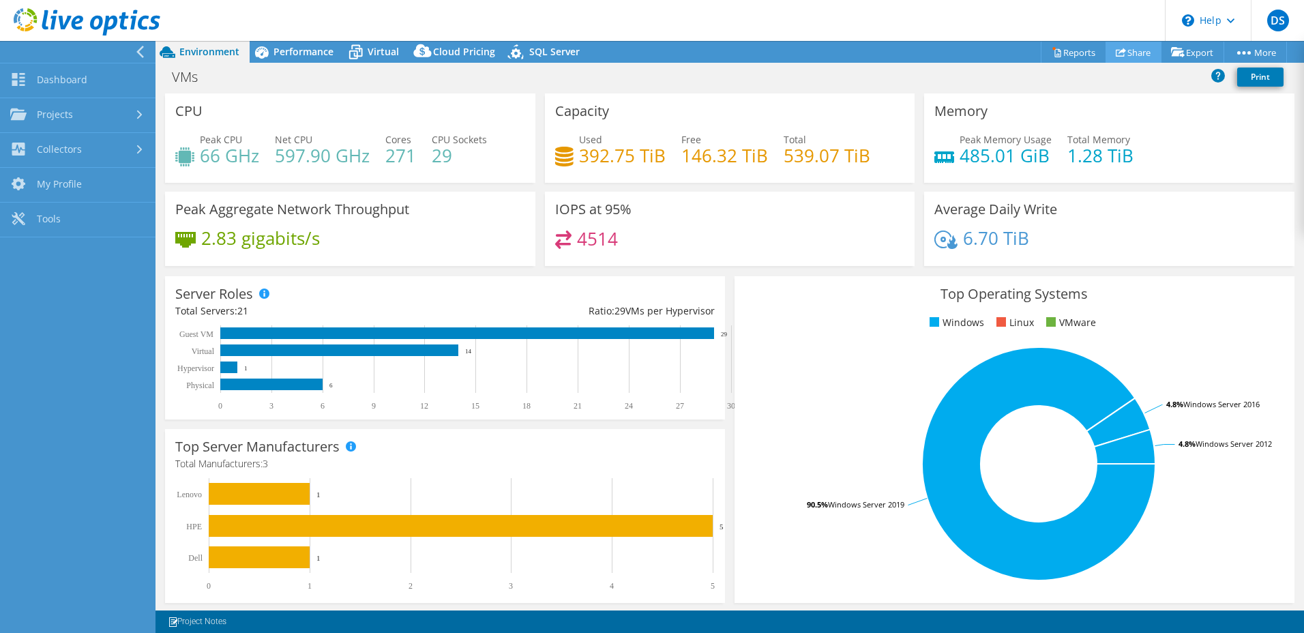
click at [1127, 51] on link "Share" at bounding box center [1133, 52] width 56 height 21
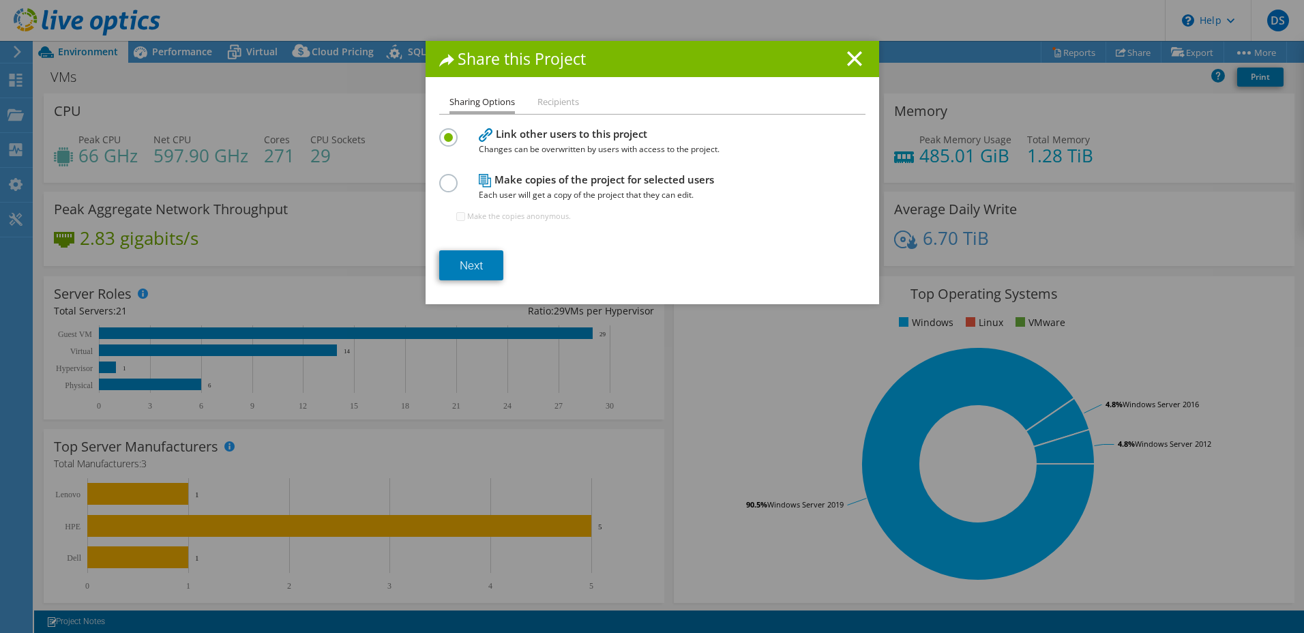
click at [852, 64] on icon at bounding box center [854, 58] width 15 height 15
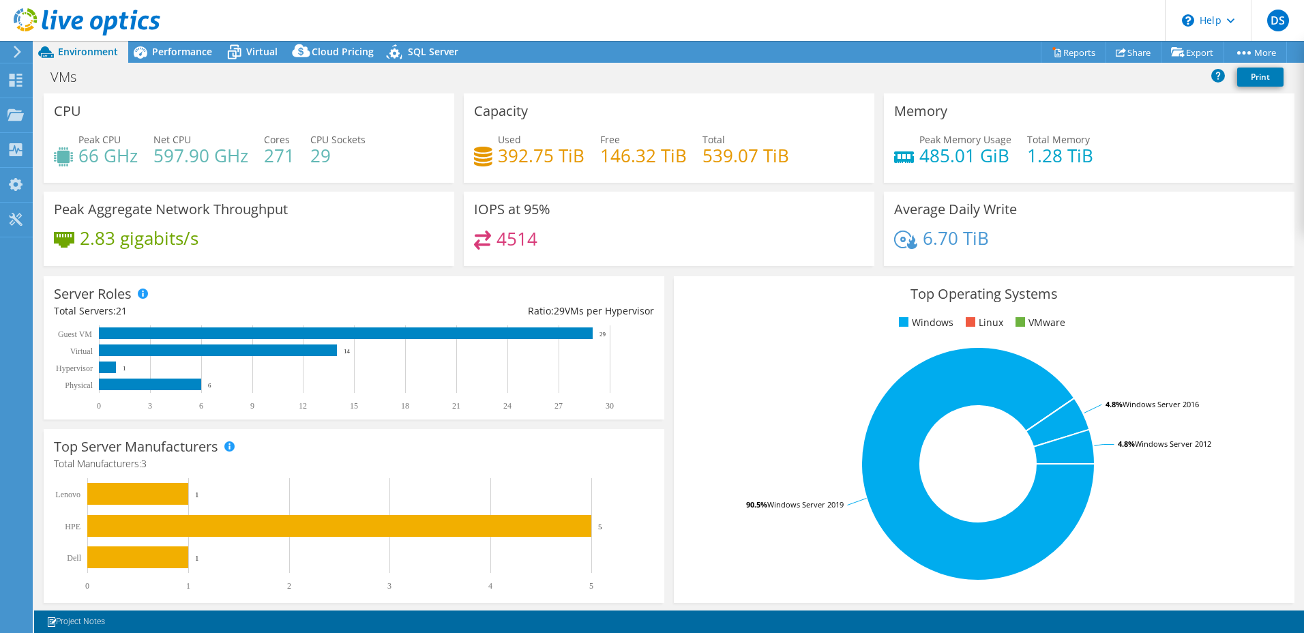
click at [17, 54] on use at bounding box center [18, 52] width 8 height 12
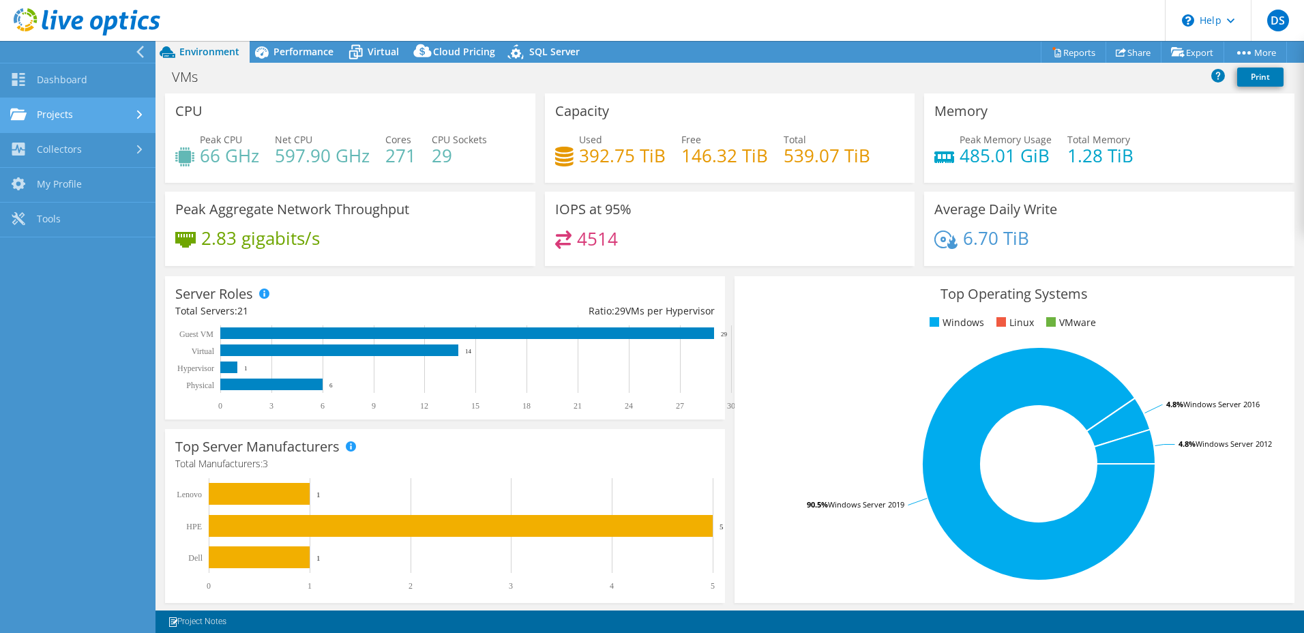
click at [89, 119] on link "Projects" at bounding box center [77, 115] width 155 height 35
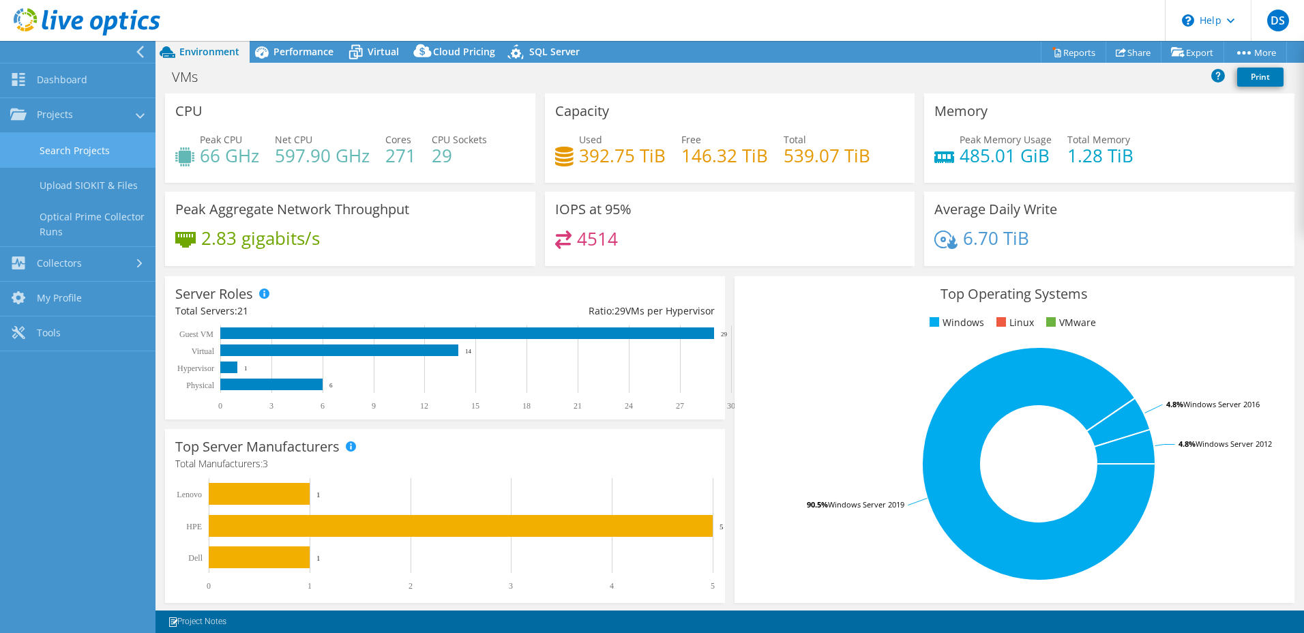
click at [87, 151] on link "Search Projects" at bounding box center [77, 150] width 155 height 35
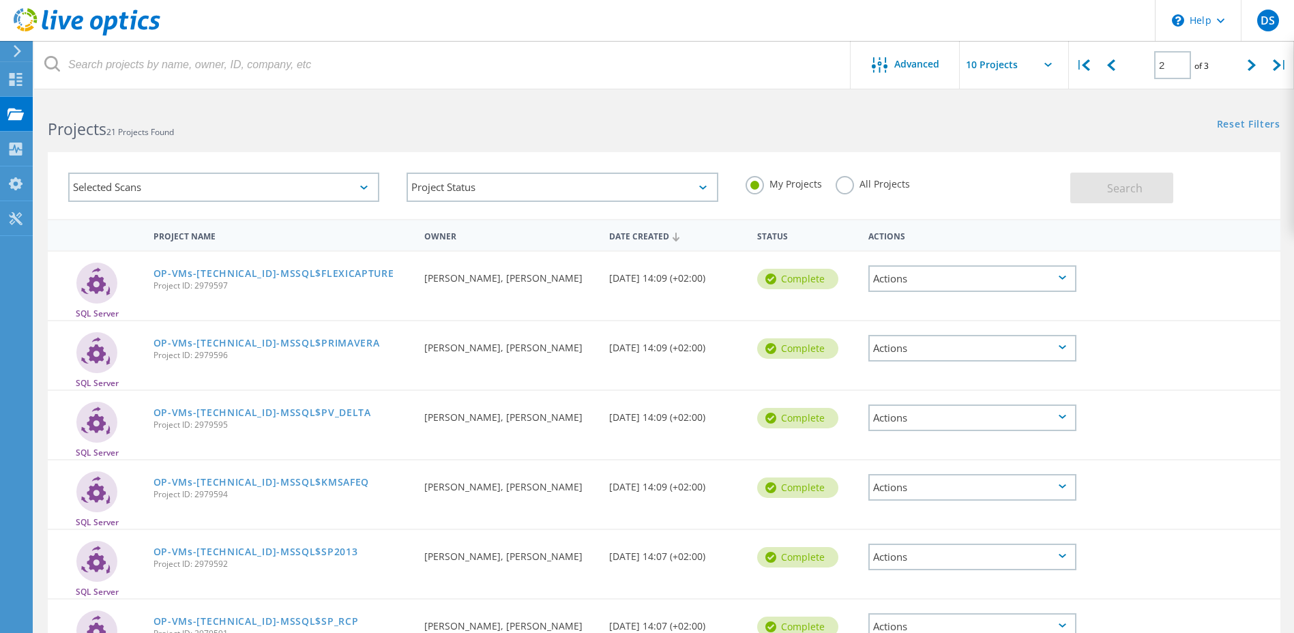
click at [894, 186] on label "All Projects" at bounding box center [872, 182] width 74 height 13
click at [0, 0] on input "All Projects" at bounding box center [0, 0] width 0 height 0
click at [1253, 61] on icon at bounding box center [1251, 65] width 8 height 12
type input "3"
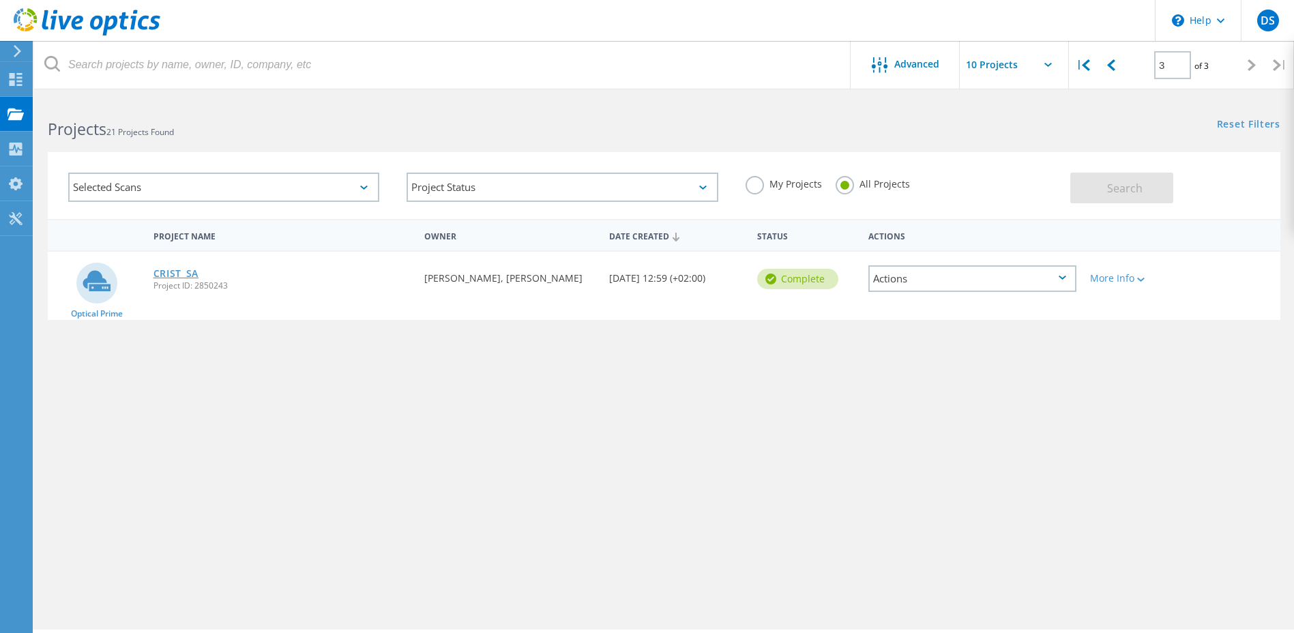
click at [185, 273] on link "CRIST_SA" at bounding box center [176, 274] width 46 height 10
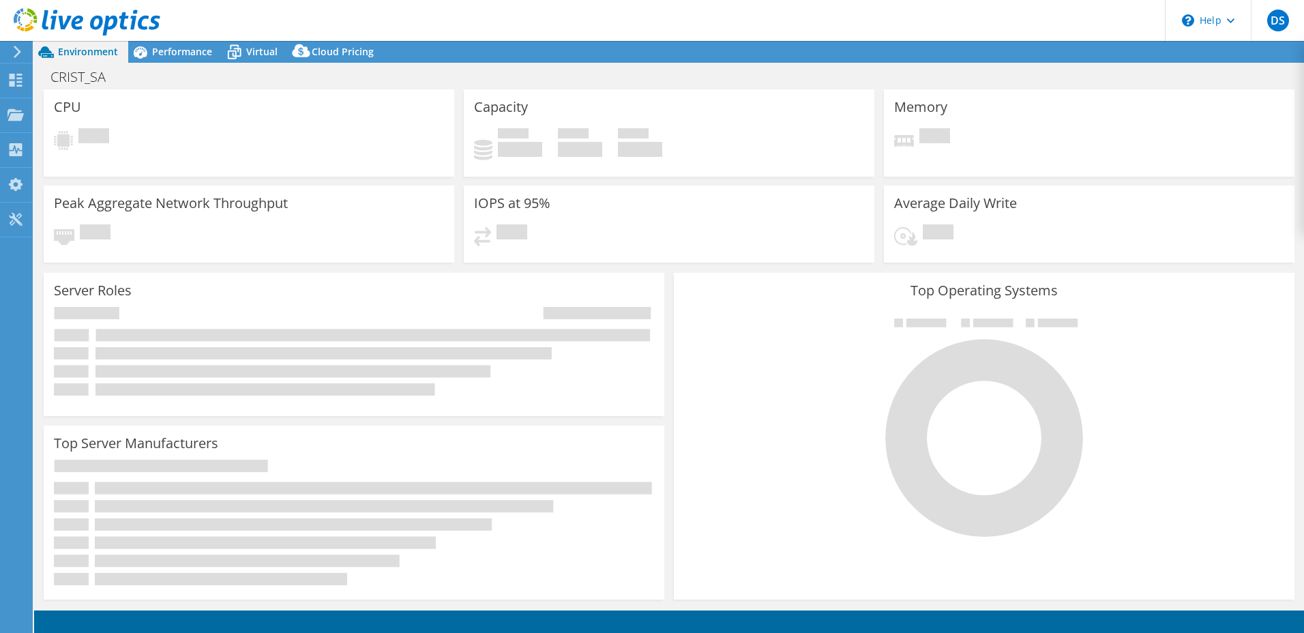
select select "EULondon"
select select "EUR"
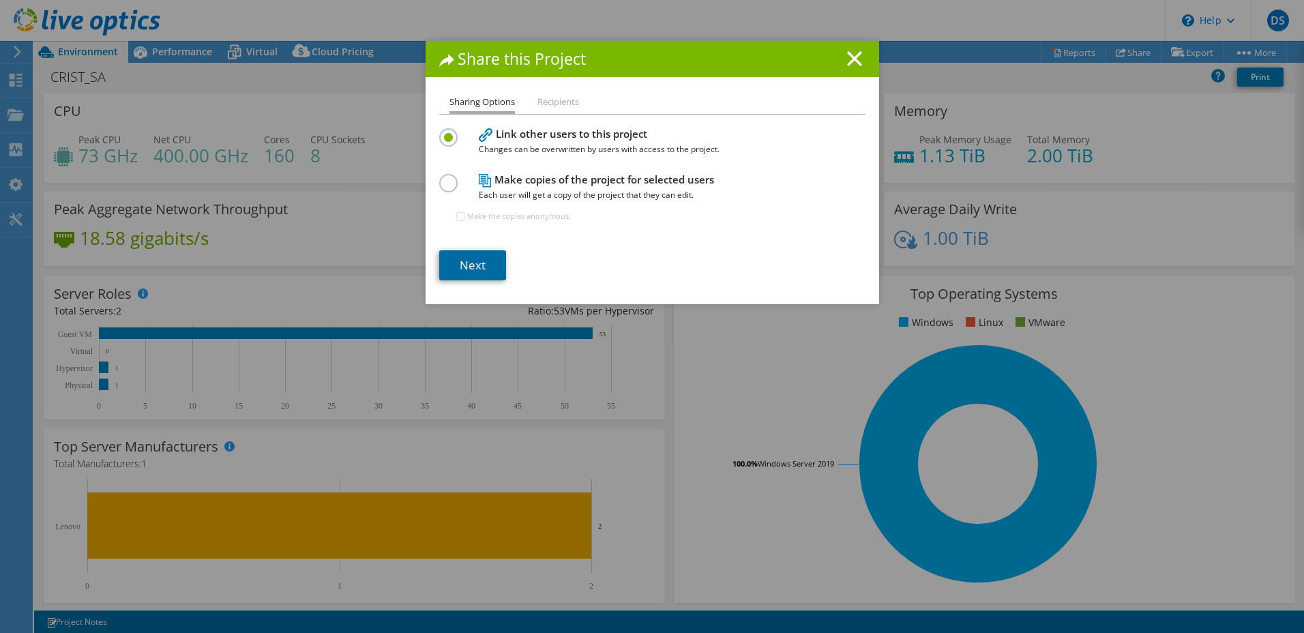
click at [481, 263] on link "Next" at bounding box center [472, 265] width 67 height 30
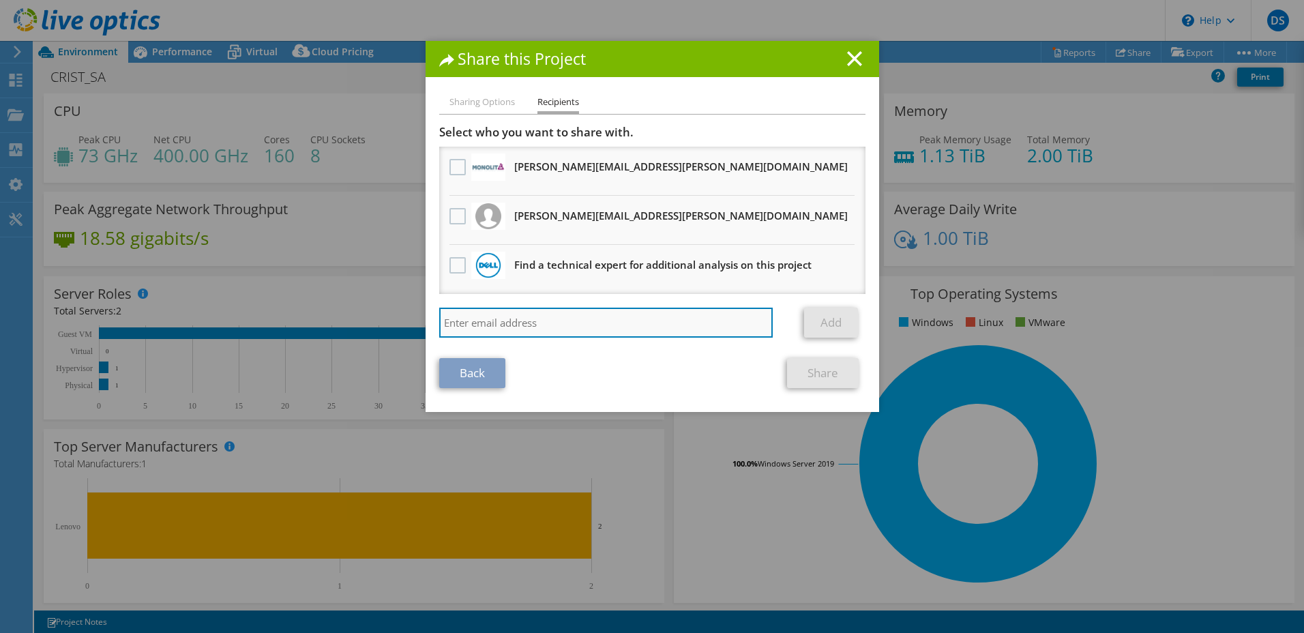
click at [538, 316] on input "search" at bounding box center [606, 323] width 334 height 30
click at [540, 322] on input "search" at bounding box center [606, 323] width 334 height 30
click at [706, 316] on input "search" at bounding box center [606, 323] width 334 height 30
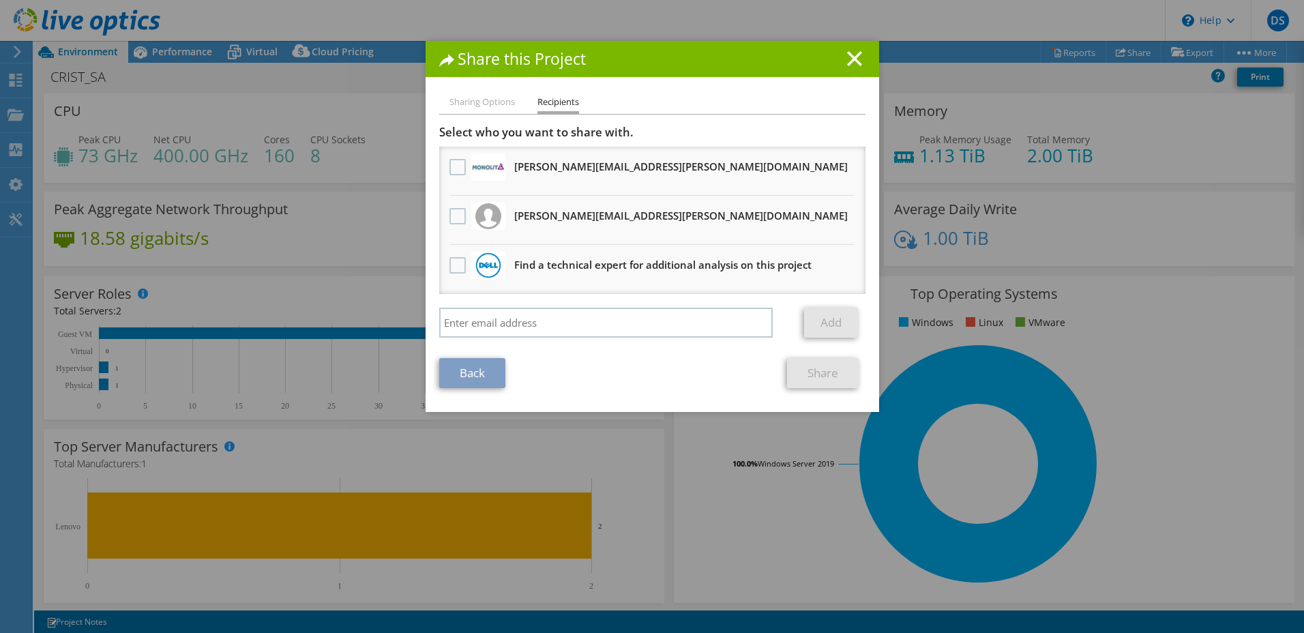
click at [600, 358] on div "Back Share" at bounding box center [652, 373] width 426 height 30
click at [511, 369] on div "Back Share" at bounding box center [652, 373] width 426 height 30
click at [511, 368] on div "Back Share" at bounding box center [652, 373] width 426 height 30
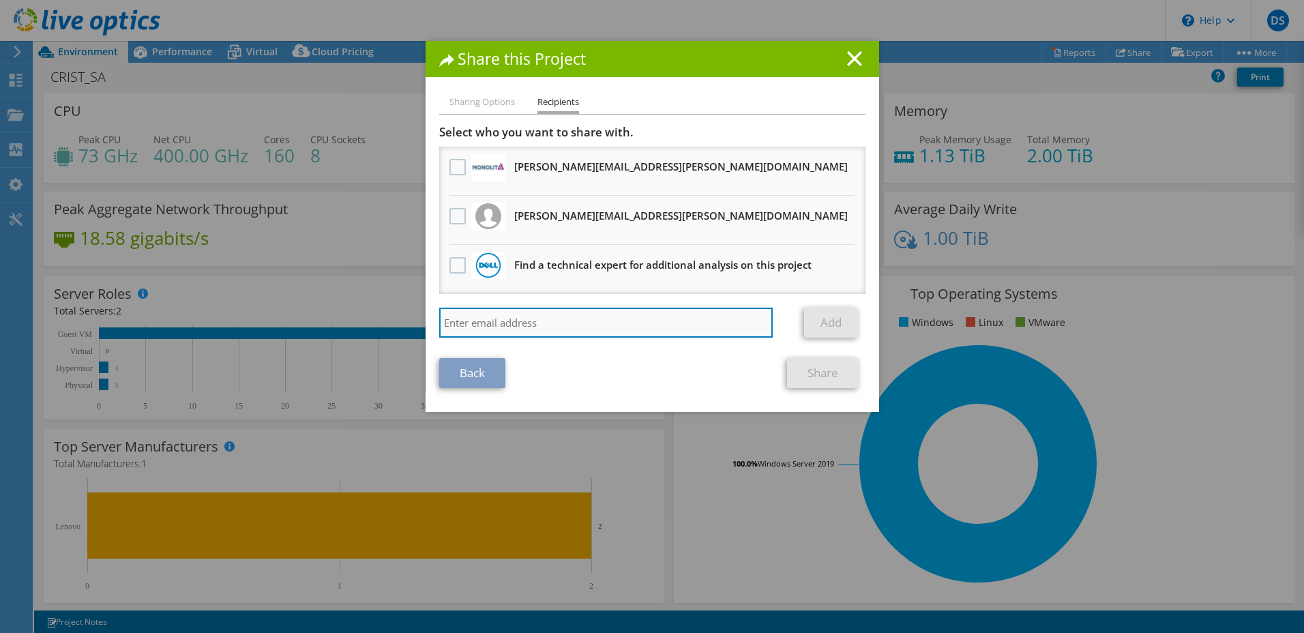
click at [556, 321] on input "search" at bounding box center [606, 323] width 334 height 30
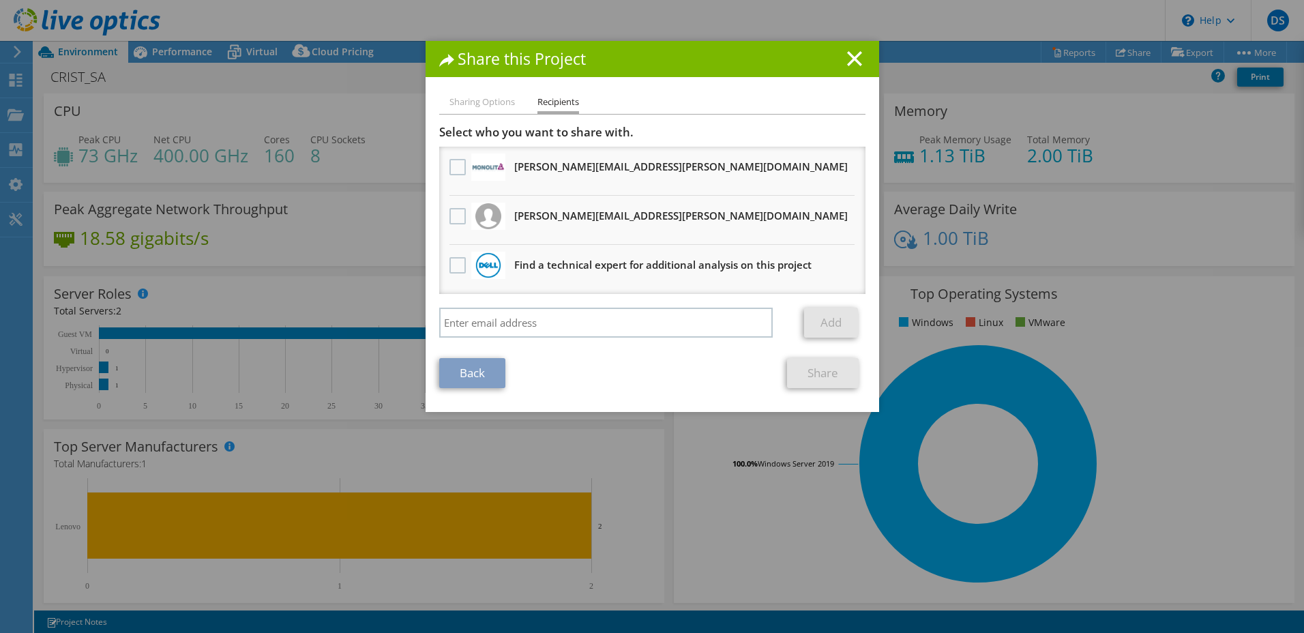
click at [535, 365] on div "Back Share" at bounding box center [652, 373] width 426 height 30
click at [515, 370] on div "Back Share" at bounding box center [652, 373] width 426 height 30
click at [507, 368] on div "Back Share" at bounding box center [652, 373] width 426 height 30
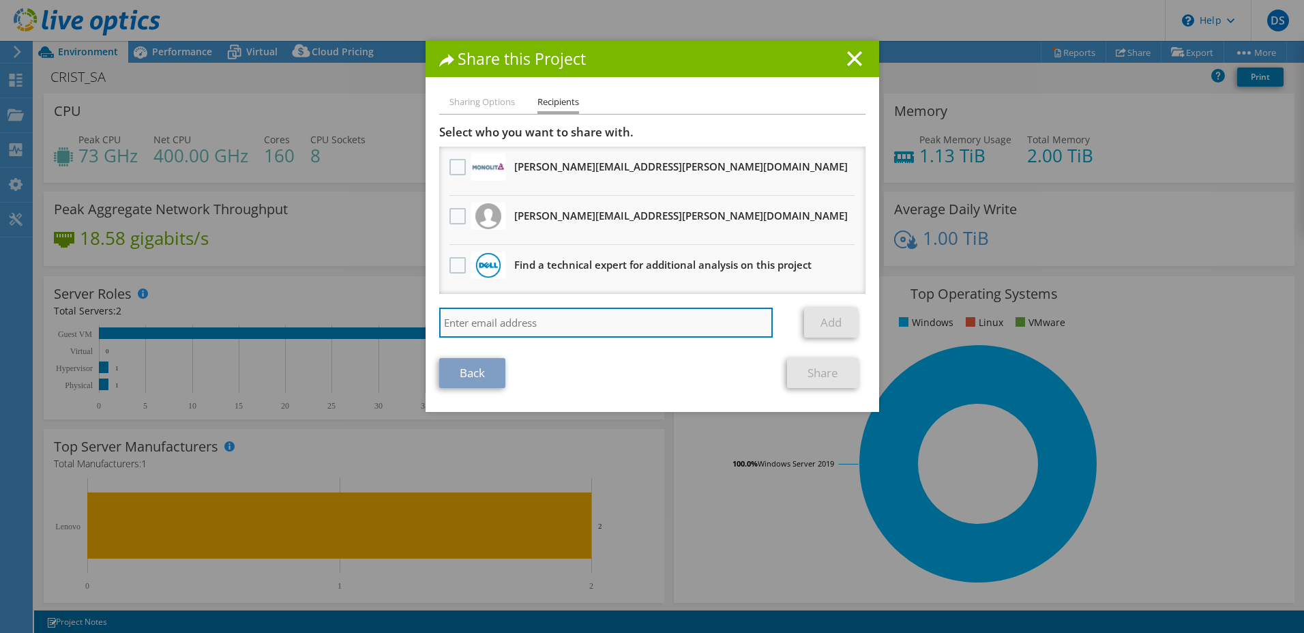
click at [536, 329] on input "search" at bounding box center [606, 323] width 334 height 30
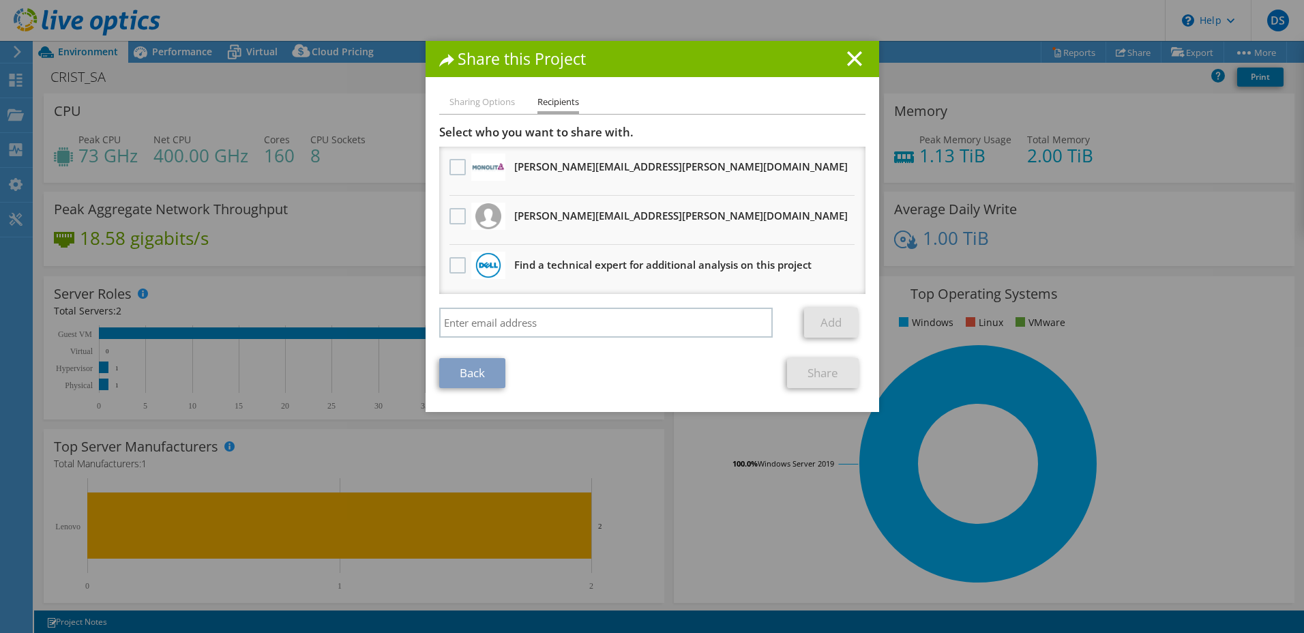
click at [531, 374] on div "Back Share" at bounding box center [652, 373] width 426 height 30
click at [511, 367] on div "Back Share" at bounding box center [652, 373] width 426 height 30
click at [516, 370] on div "Back Share" at bounding box center [652, 373] width 426 height 30
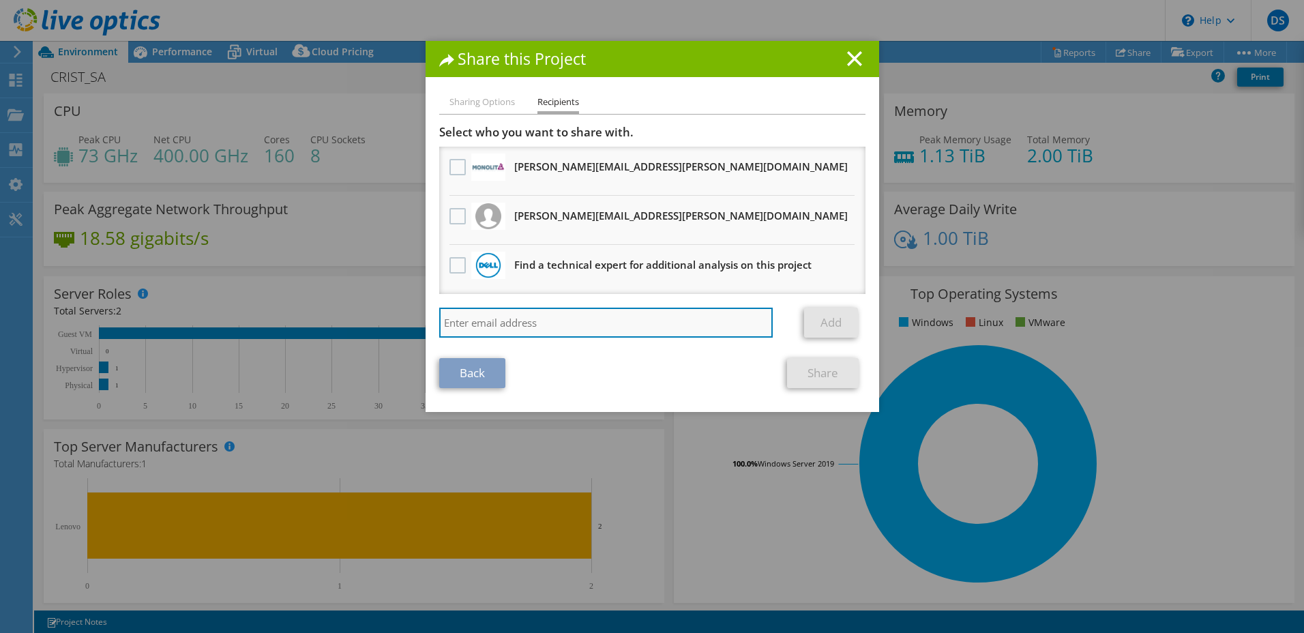
click at [538, 323] on input "search" at bounding box center [606, 323] width 334 height 30
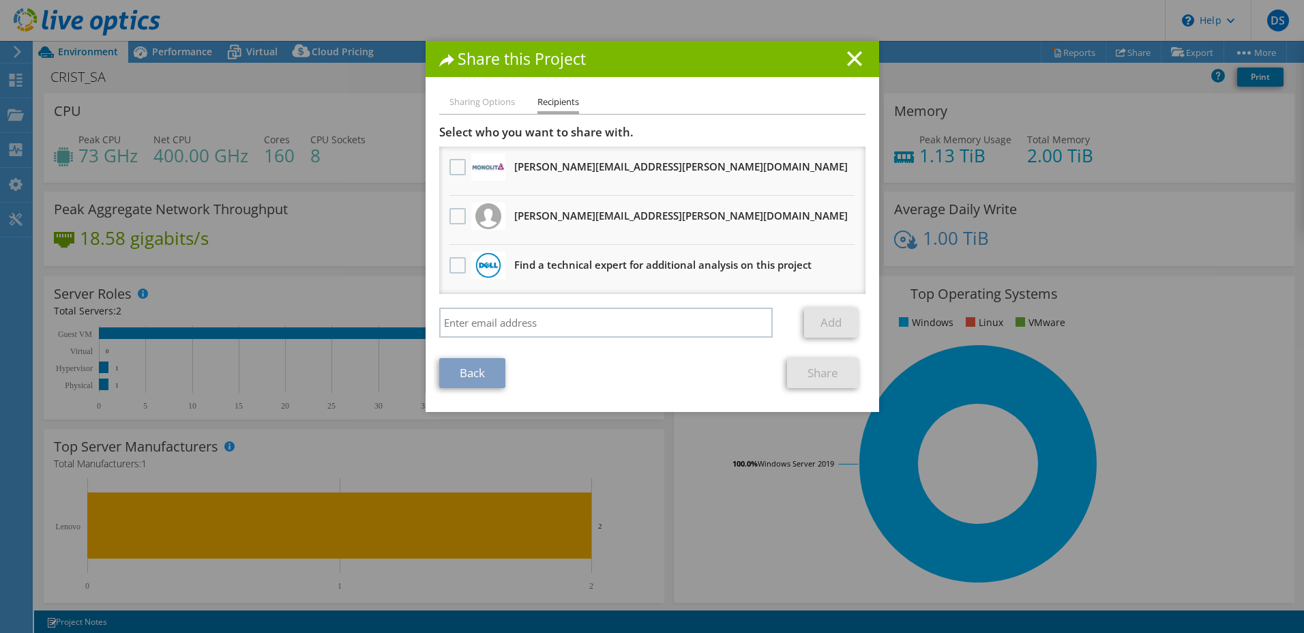
click at [529, 374] on div "Back Share" at bounding box center [652, 373] width 426 height 30
click at [519, 370] on div "Back Share" at bounding box center [652, 373] width 426 height 30
click at [511, 365] on div "Back Share" at bounding box center [652, 373] width 426 height 30
click at [509, 368] on div "Back Share" at bounding box center [652, 373] width 426 height 30
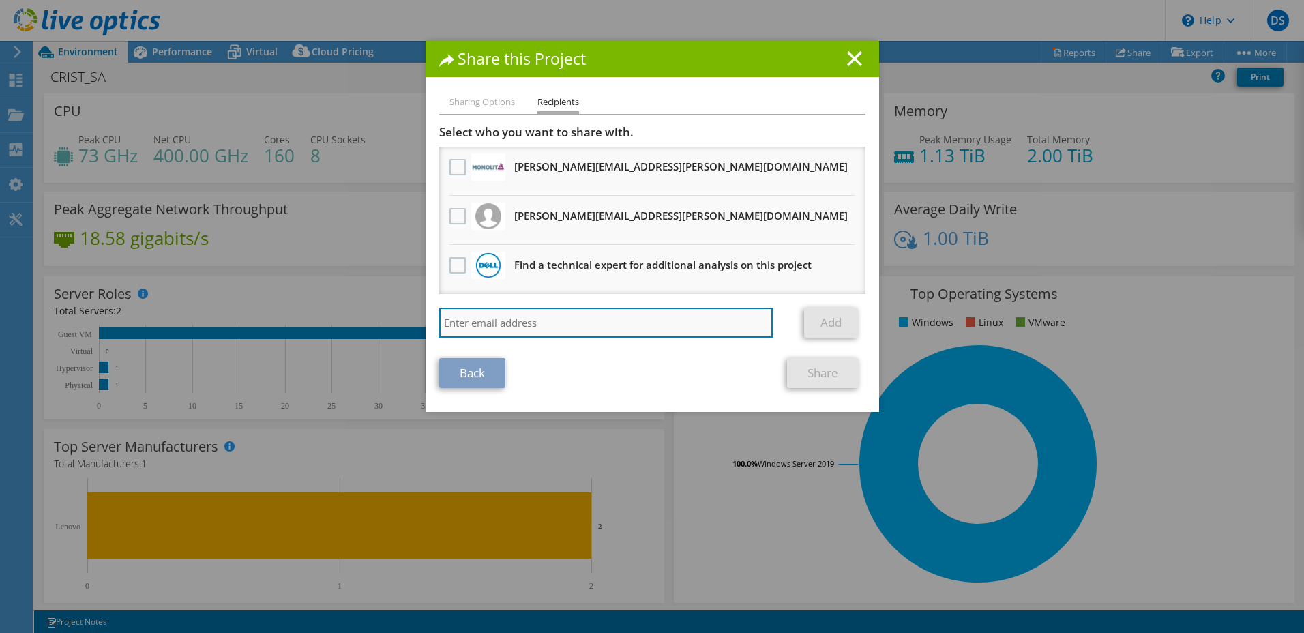
click at [537, 327] on input "search" at bounding box center [606, 323] width 334 height 30
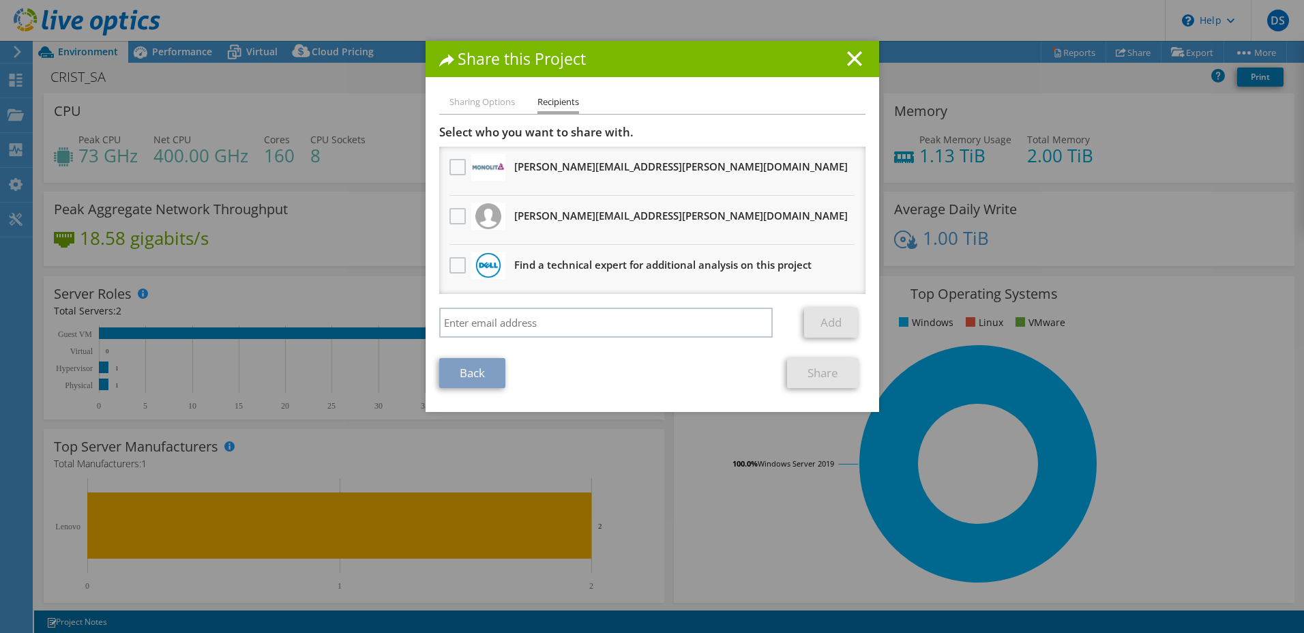
click at [553, 353] on section "Select who you want to share with. All project copies will be anonymous. [PERSO…" at bounding box center [652, 256] width 426 height 263
click at [511, 368] on div "Back Share" at bounding box center [652, 373] width 426 height 30
click at [508, 366] on div "Back Share" at bounding box center [652, 373] width 426 height 30
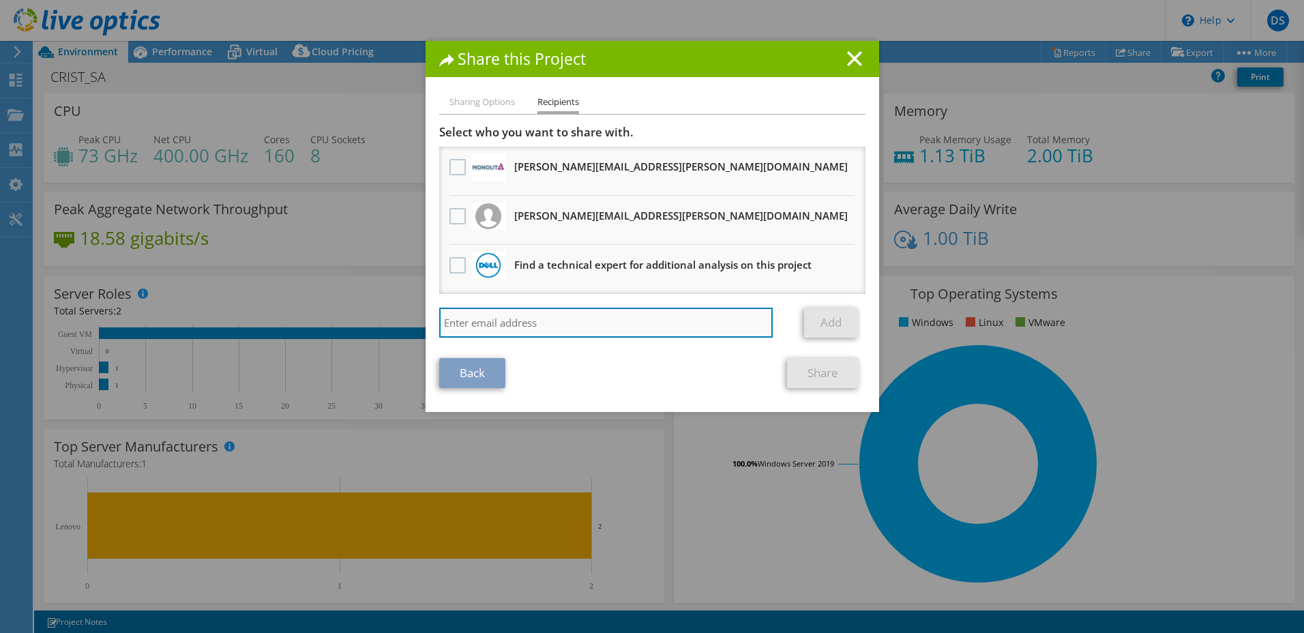
click at [527, 327] on input "search" at bounding box center [606, 323] width 334 height 30
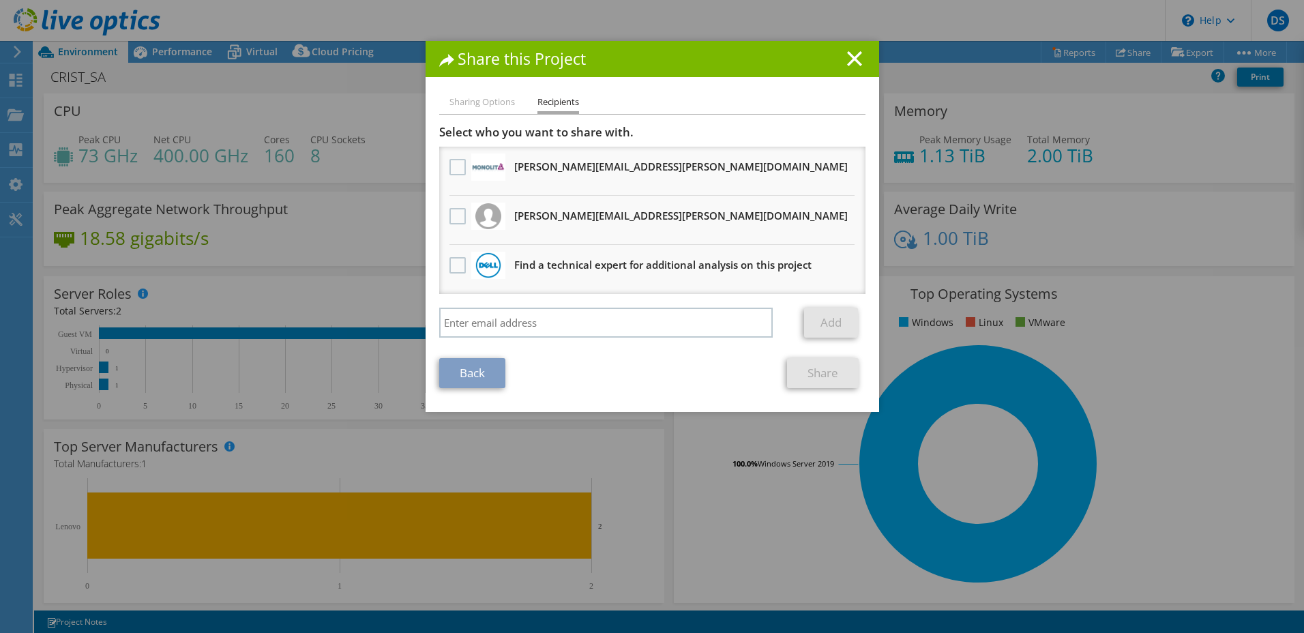
click at [536, 353] on section "Select who you want to share with. All project copies will be anonymous. [PERSO…" at bounding box center [652, 256] width 426 height 263
click at [507, 370] on div "Back Share" at bounding box center [652, 373] width 426 height 30
click at [507, 367] on div "Back Share" at bounding box center [652, 373] width 426 height 30
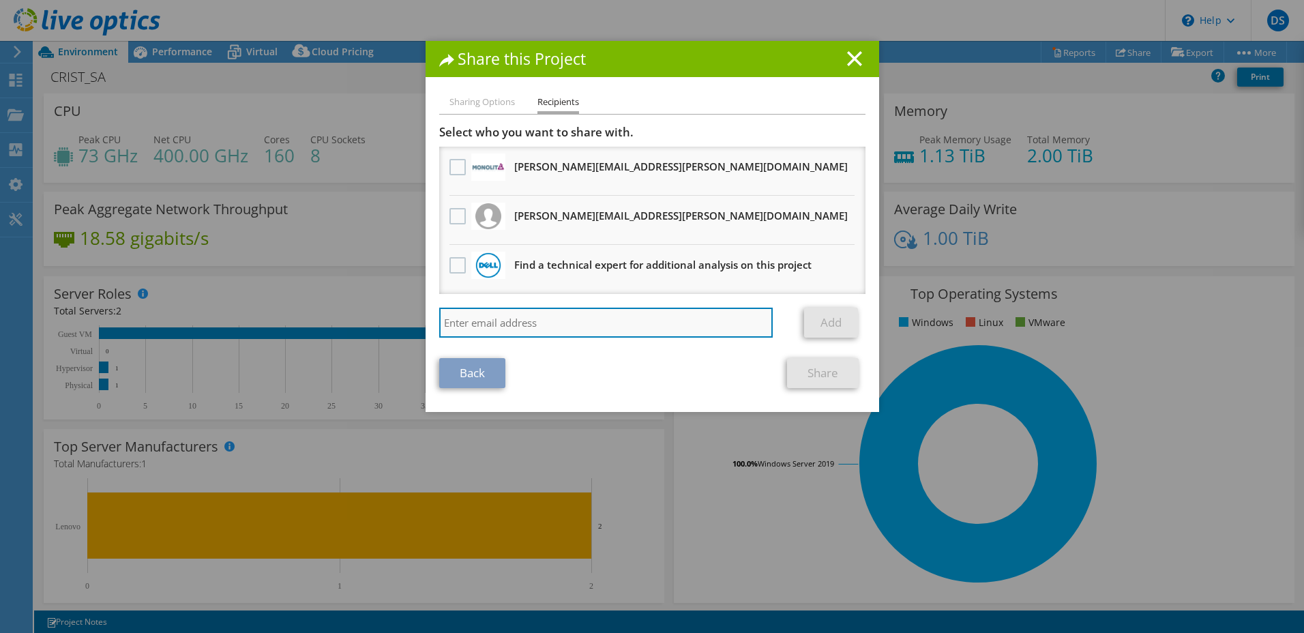
click at [545, 333] on input "search" at bounding box center [606, 323] width 334 height 30
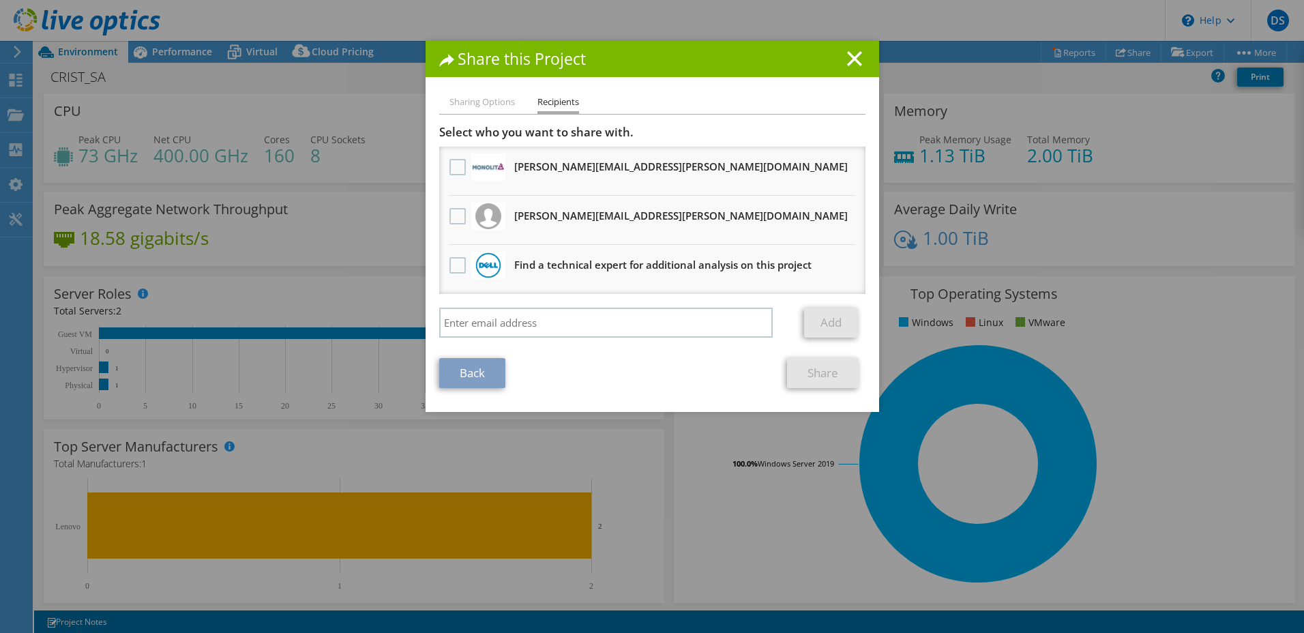
click at [556, 359] on div "Back Share" at bounding box center [652, 373] width 426 height 30
click at [509, 370] on div "Back Share" at bounding box center [652, 373] width 426 height 30
click at [509, 366] on div "Back Share" at bounding box center [652, 373] width 426 height 30
click at [509, 370] on div "Back Share" at bounding box center [652, 373] width 426 height 30
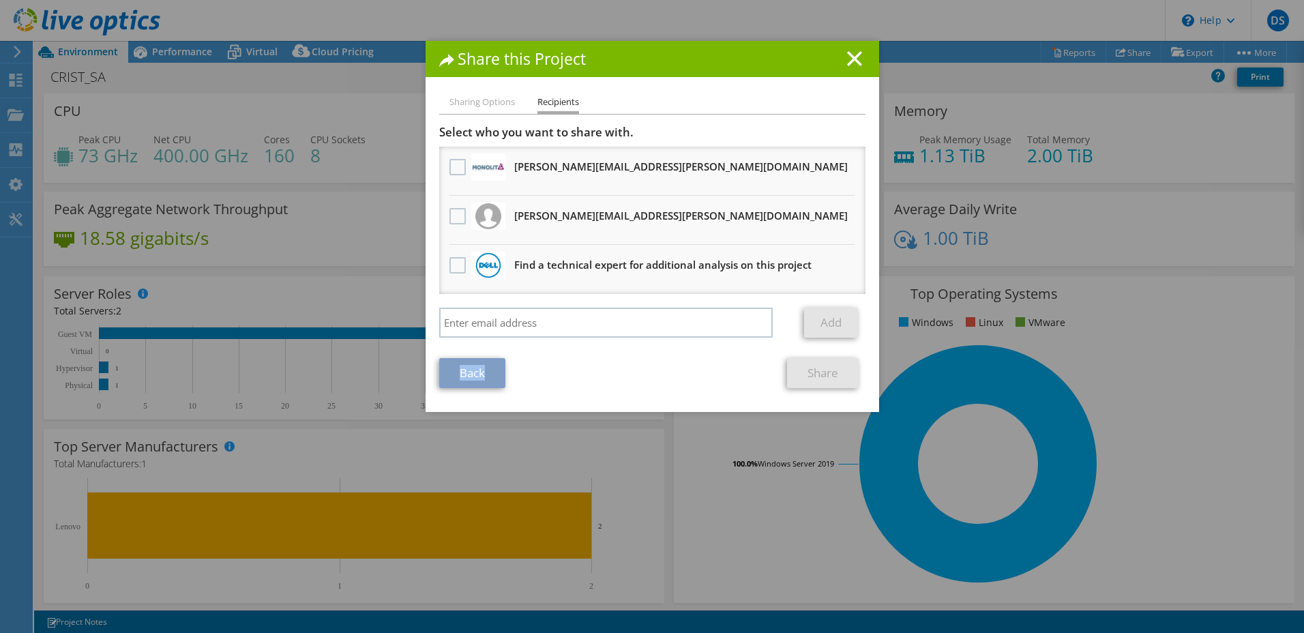
drag, startPoint x: 509, startPoint y: 370, endPoint x: 593, endPoint y: 349, distance: 85.7
click at [593, 349] on section "Select who you want to share with. All project copies will be anonymous. [PERSO…" at bounding box center [652, 256] width 426 height 263
click at [507, 366] on div "Back Share" at bounding box center [652, 373] width 426 height 30
click at [511, 366] on div "Back Share" at bounding box center [652, 373] width 426 height 30
click at [508, 368] on div "Back Share" at bounding box center [652, 373] width 426 height 30
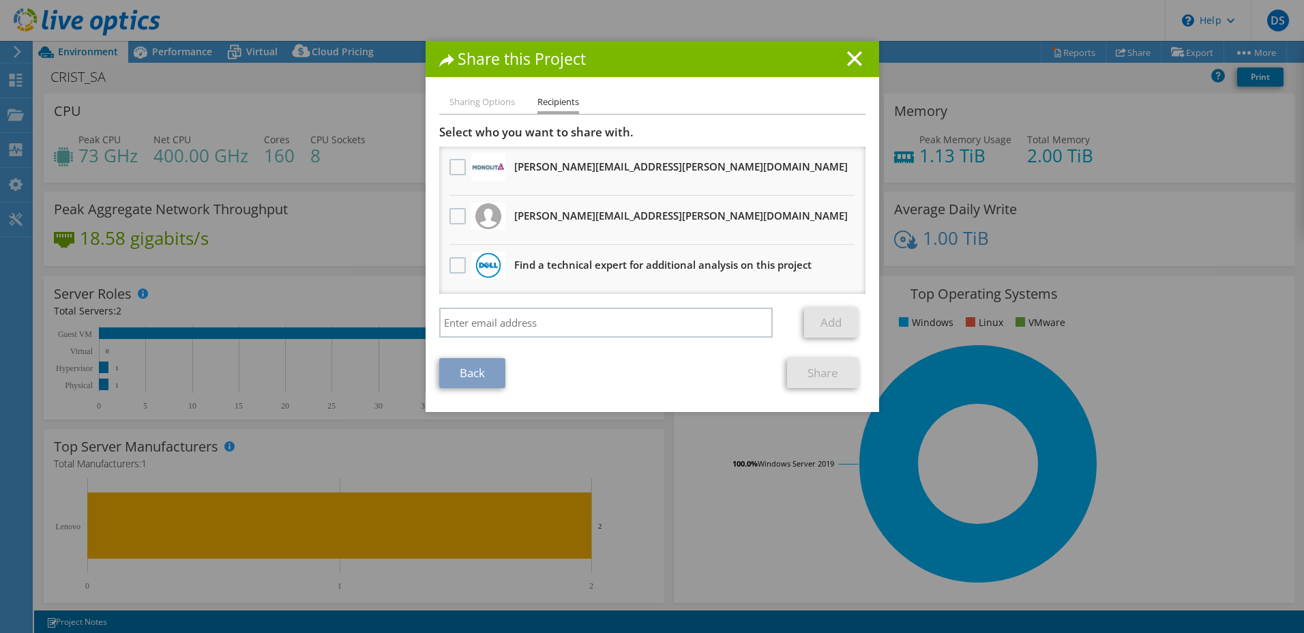
click at [508, 368] on div "Back Share" at bounding box center [652, 373] width 426 height 30
click at [513, 368] on div "Back Share" at bounding box center [652, 373] width 426 height 30
